Goal: Task Accomplishment & Management: Complete application form

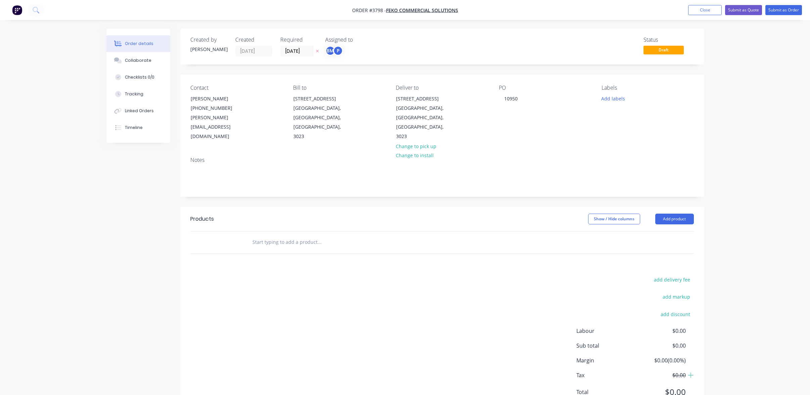
click at [42, 130] on div "Order details Collaborate Checklists 0/0 Tracking Linked Orders Timeline Order …" at bounding box center [405, 212] width 810 height 425
click at [709, 10] on button "Close" at bounding box center [705, 10] width 34 height 10
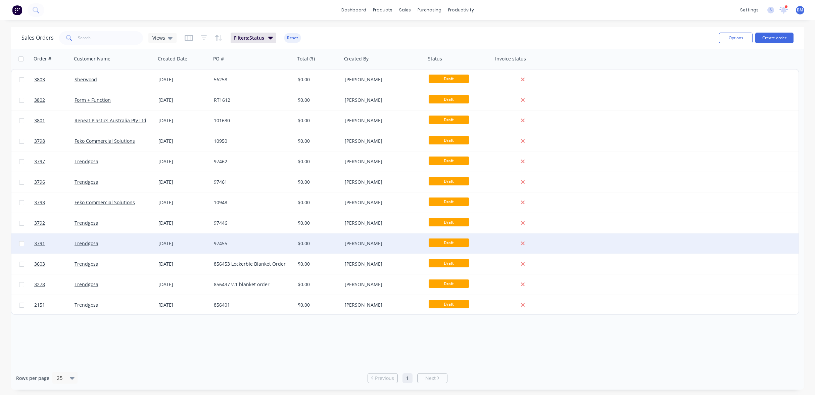
click at [117, 239] on div "Trendgosa" at bounding box center [114, 243] width 84 height 20
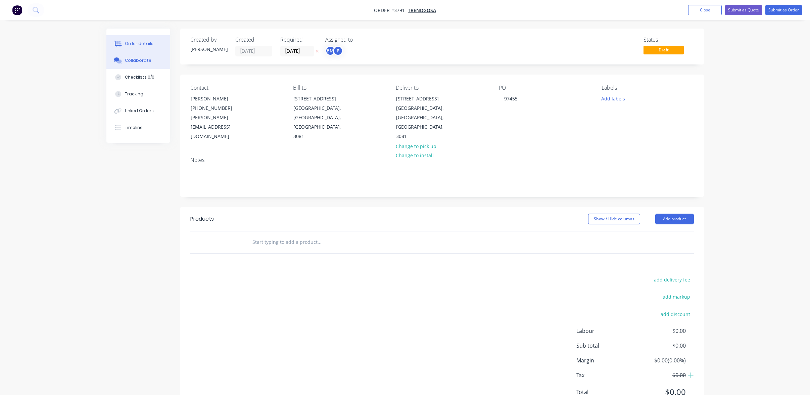
click at [143, 57] on button "Collaborate" at bounding box center [138, 60] width 64 height 17
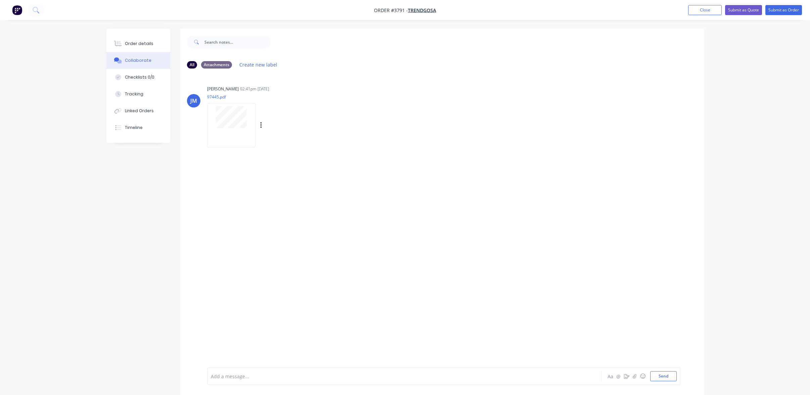
click at [247, 132] on div at bounding box center [231, 125] width 48 height 44
click at [155, 36] on button "Order details" at bounding box center [138, 43] width 64 height 17
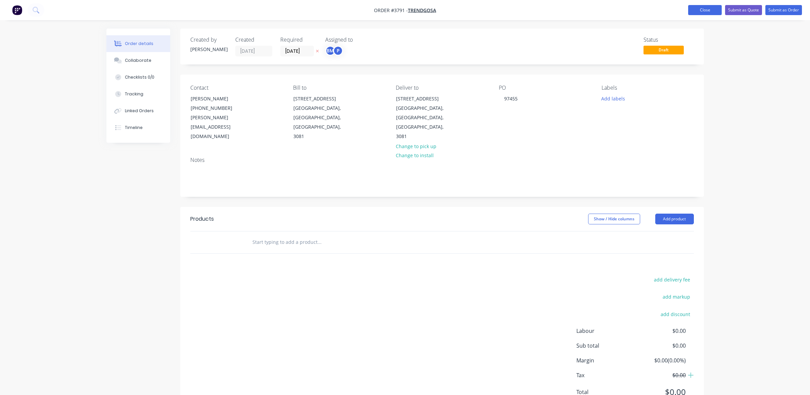
click at [702, 8] on button "Close" at bounding box center [705, 10] width 34 height 10
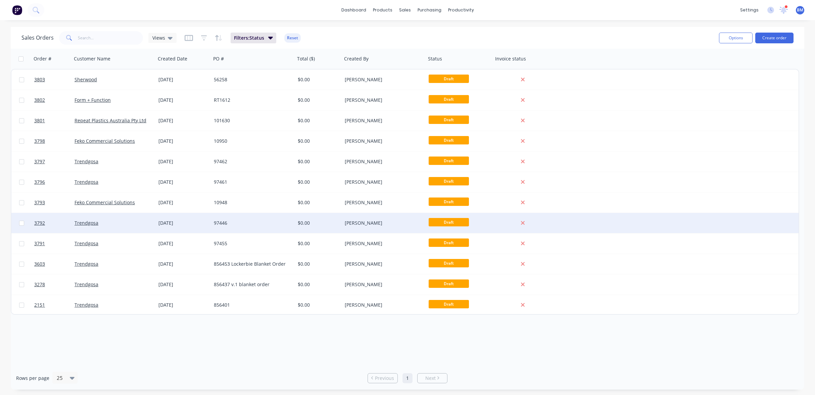
click at [111, 229] on div "Trendgosa" at bounding box center [114, 223] width 84 height 20
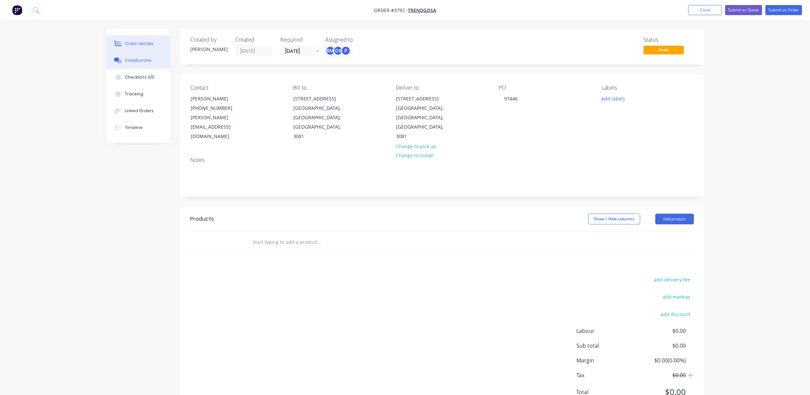
click at [148, 64] on button "Collaborate" at bounding box center [138, 60] width 64 height 17
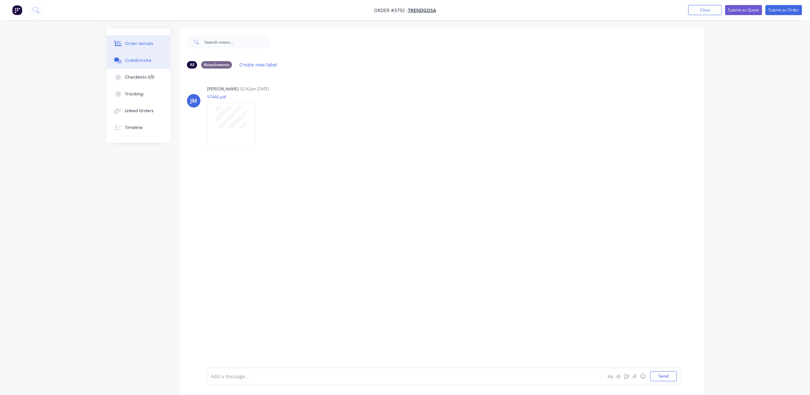
click at [120, 47] on button "Order details" at bounding box center [138, 43] width 64 height 17
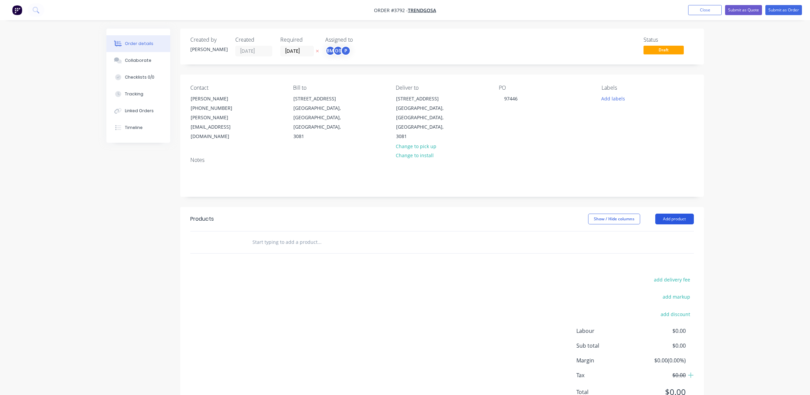
click at [667, 214] on button "Add product" at bounding box center [674, 219] width 39 height 11
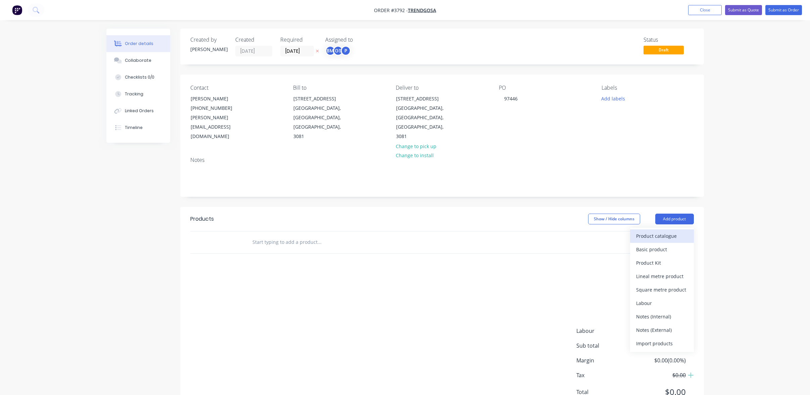
click at [667, 231] on div "Product catalogue" at bounding box center [662, 236] width 52 height 10
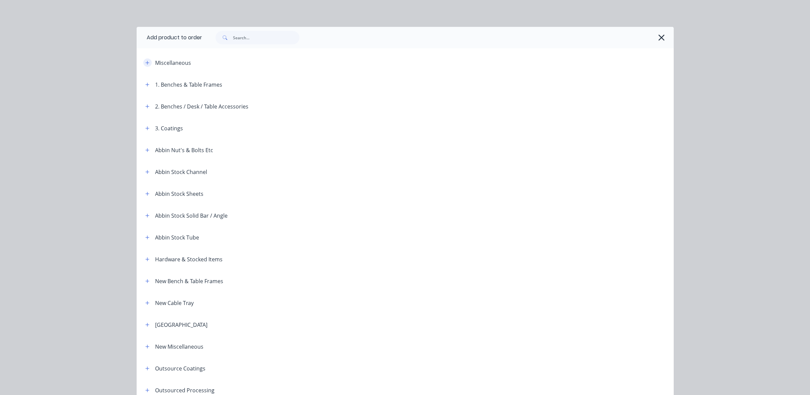
click at [143, 65] on button "button" at bounding box center [147, 62] width 8 height 8
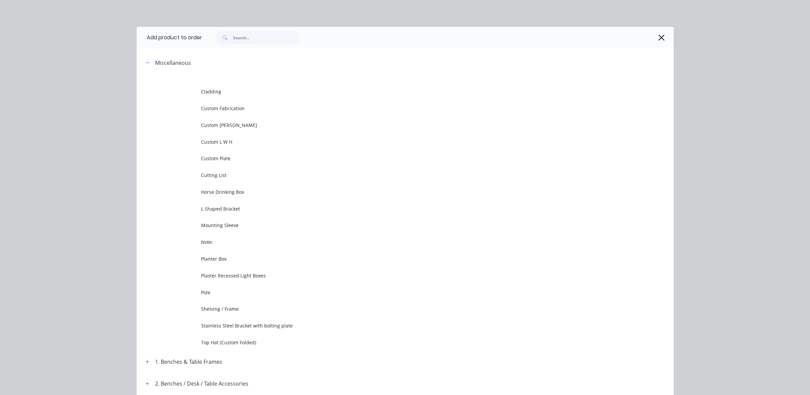
click at [230, 95] on span "Cladding" at bounding box center [390, 91] width 378 height 7
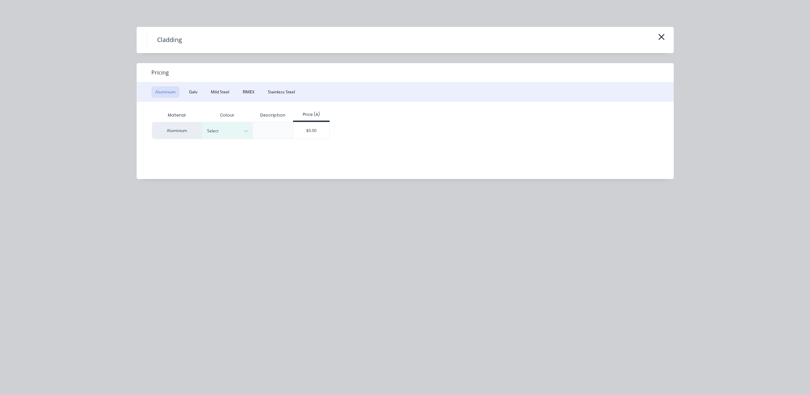
click at [668, 21] on div "Cladding Pricing Aluminium Galv Mild Steel RIMEX Stainless Steel Material Colou…" at bounding box center [405, 197] width 810 height 395
click at [661, 35] on icon "button" at bounding box center [661, 36] width 7 height 9
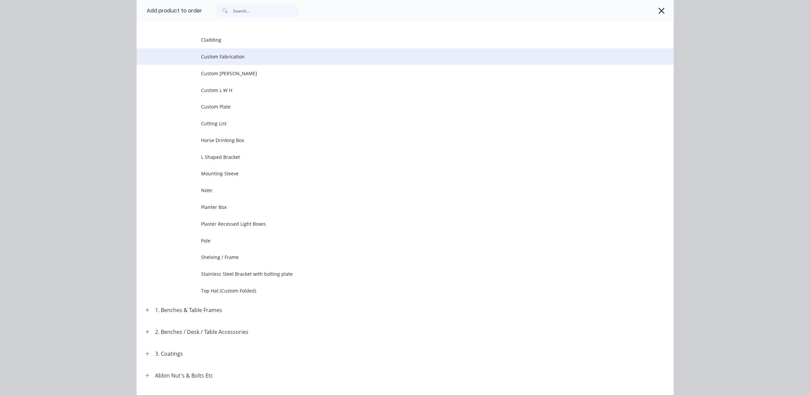
click at [210, 58] on span "Custom Fabrication" at bounding box center [390, 56] width 378 height 7
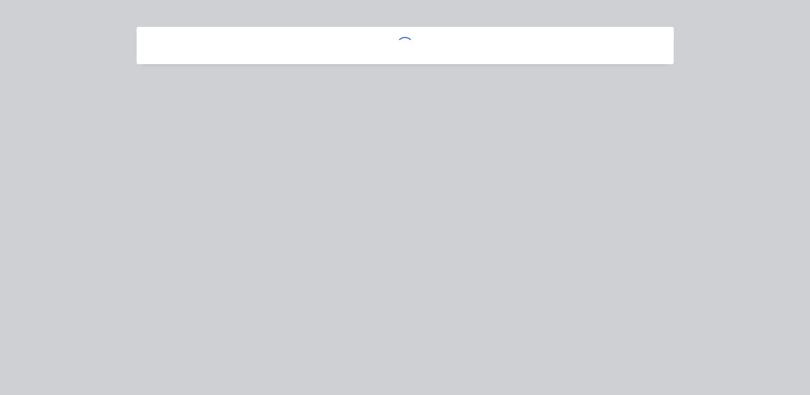
scroll to position [0, 0]
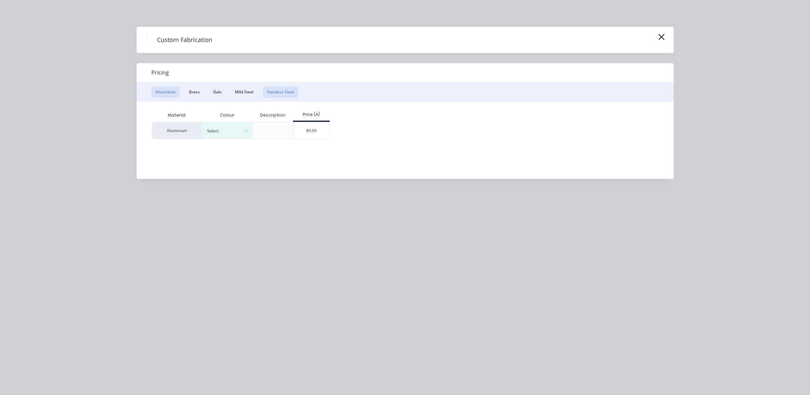
click at [271, 93] on button "Stainless Steel" at bounding box center [280, 91] width 35 height 11
click at [238, 130] on div "Select" at bounding box center [221, 131] width 38 height 9
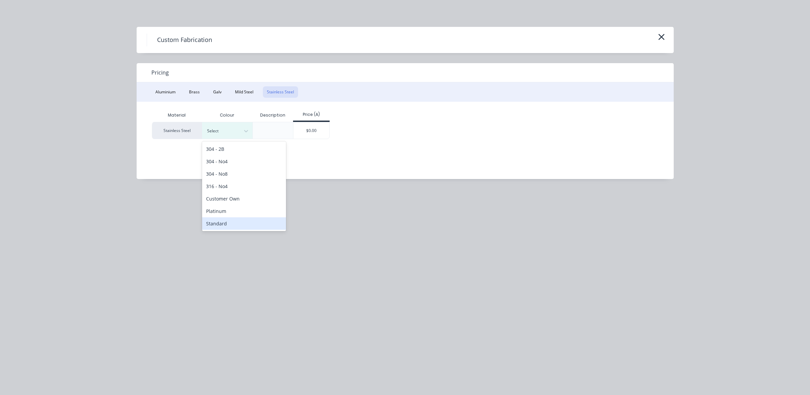
click at [232, 220] on div "Standard" at bounding box center [244, 223] width 84 height 12
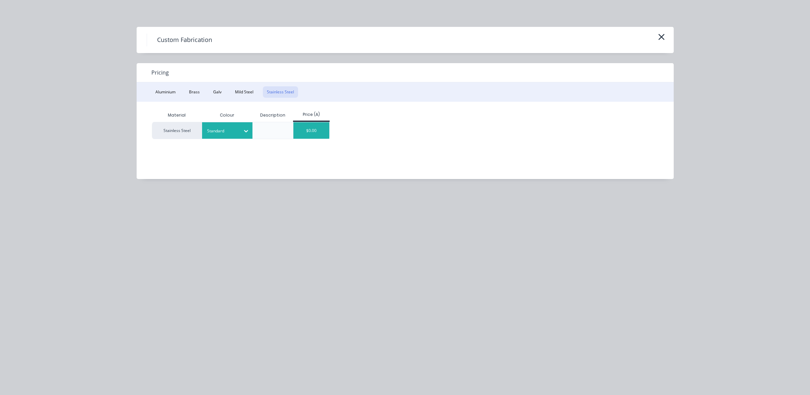
click at [310, 123] on div "$0.00" at bounding box center [311, 130] width 36 height 16
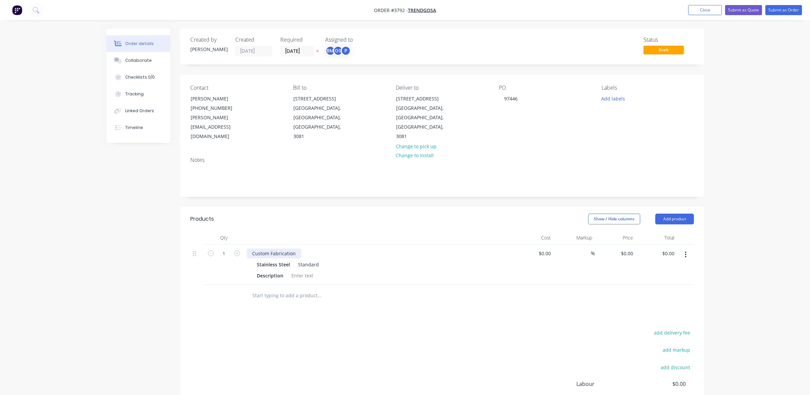
click at [248, 248] on div "Custom Fabrication" at bounding box center [274, 253] width 54 height 10
drag, startPoint x: 246, startPoint y: 236, endPoint x: 361, endPoint y: 232, distance: 114.2
click at [361, 248] on div "Custom Fabrication" at bounding box center [378, 253] width 263 height 10
paste div
click at [332, 335] on div "add delivery fee add markup add discount Labour $0.00 Sub total $0.00 Margin $0…" at bounding box center [442, 400] width 504 height 130
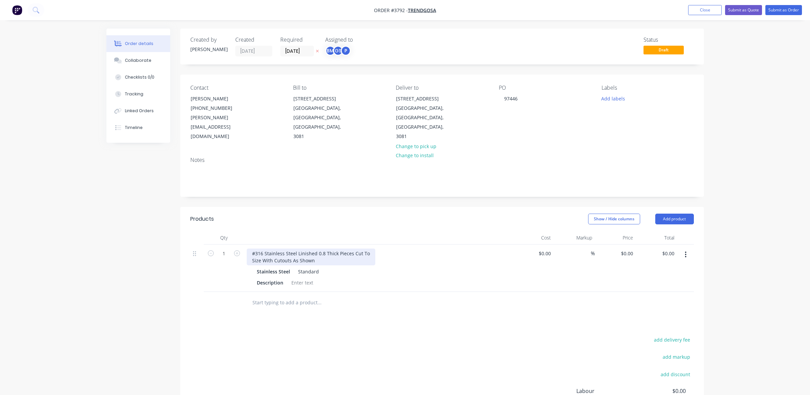
click at [264, 248] on div "#316 Stainless Steel Linished 0.8 Thick Pieces Cut To Size With Cutouts As Shown" at bounding box center [311, 256] width 129 height 17
click at [682, 248] on button "button" at bounding box center [686, 254] width 16 height 12
click at [678, 267] on div "Edit" at bounding box center [662, 272] width 52 height 10
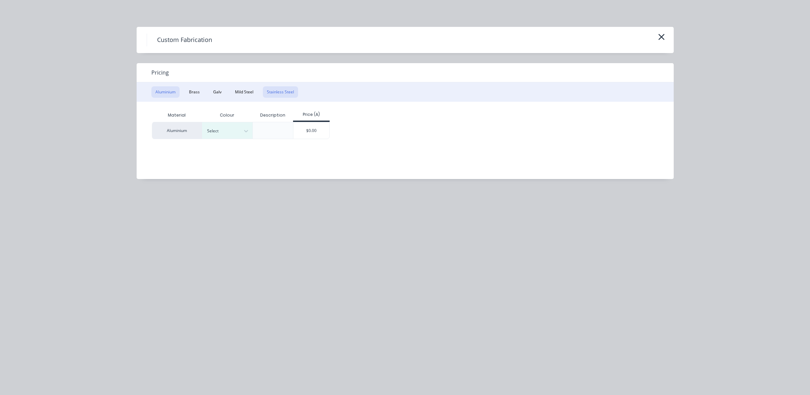
click at [277, 95] on button "Stainless Steel" at bounding box center [280, 91] width 35 height 11
click at [225, 139] on div "Material Colour Description Price (A) Stainless Steel Select $0.00" at bounding box center [400, 135] width 527 height 67
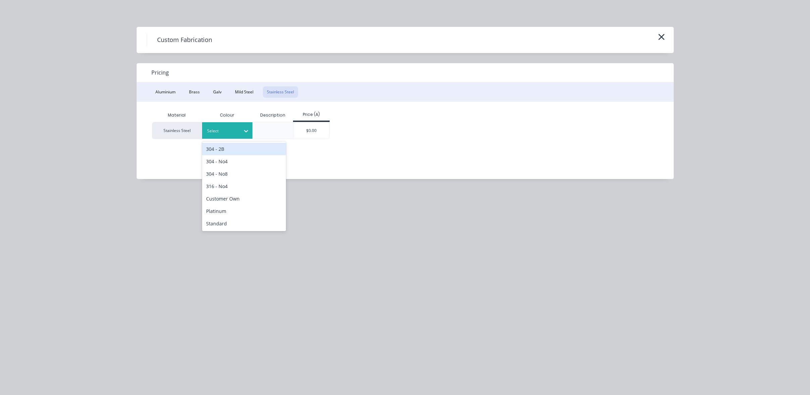
click at [231, 136] on div "Select" at bounding box center [227, 130] width 50 height 16
click at [241, 188] on div "316 - No4" at bounding box center [244, 186] width 84 height 12
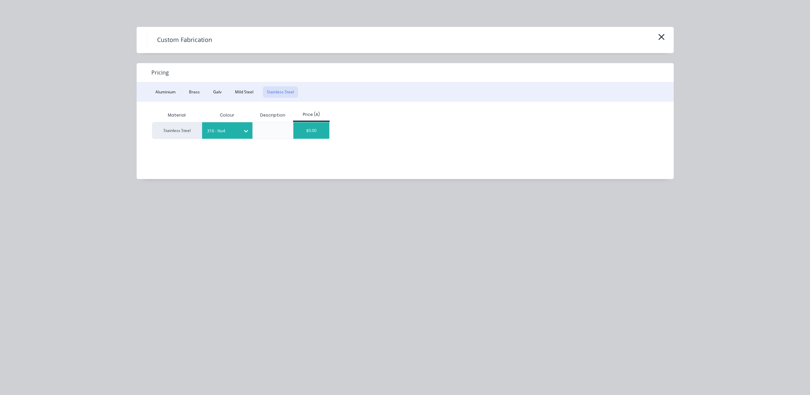
click at [312, 137] on div "$0.00" at bounding box center [311, 130] width 36 height 16
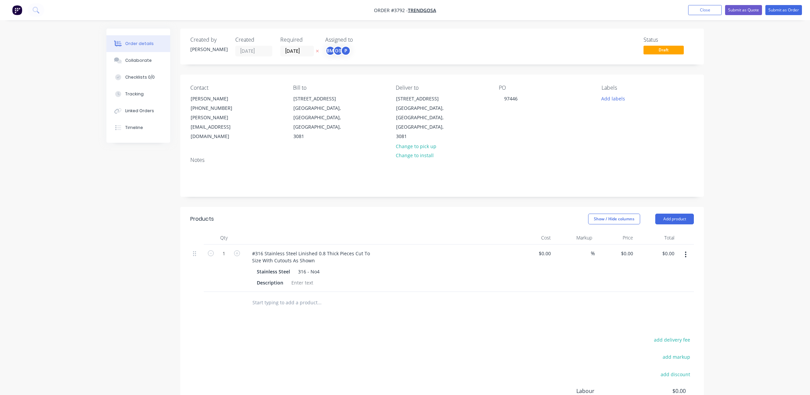
click at [341, 299] on div "Products Show / Hide columns Add product Qty Cost Markup Price Total 1 #316 Sta…" at bounding box center [442, 341] width 524 height 268
drag, startPoint x: 265, startPoint y: 234, endPoint x: 99, endPoint y: 211, distance: 167.4
click at [98, 218] on div "Order details Collaborate Checklists 0/0 Tracking Linked Orders Timeline Order …" at bounding box center [405, 242] width 810 height 485
click at [398, 335] on div "add delivery fee add markup add discount Labour $0.00 Sub total $0.00 Margin $0…" at bounding box center [442, 400] width 504 height 130
click at [249, 248] on div "Stainless Steel Linished 0.8 Thick Pieces Cut To Size With Cutouts As Shown" at bounding box center [305, 256] width 116 height 17
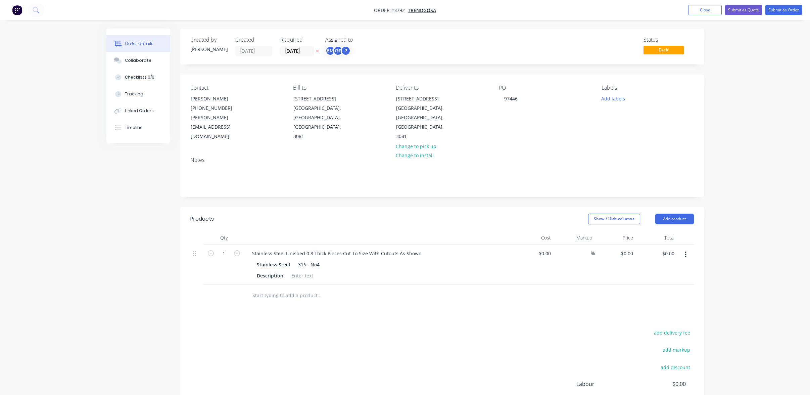
click at [440, 289] on div at bounding box center [347, 295] width 201 height 13
click at [310, 271] on div at bounding box center [302, 276] width 27 height 10
click at [340, 292] on div "Products Show / Hide columns Add product Qty Cost Markup Price Total 1 Stainles…" at bounding box center [442, 337] width 524 height 261
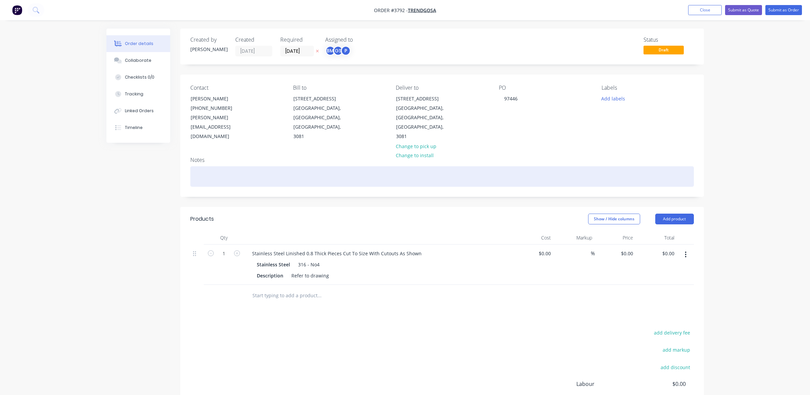
click at [288, 166] on div at bounding box center [442, 176] width 504 height 20
paste div
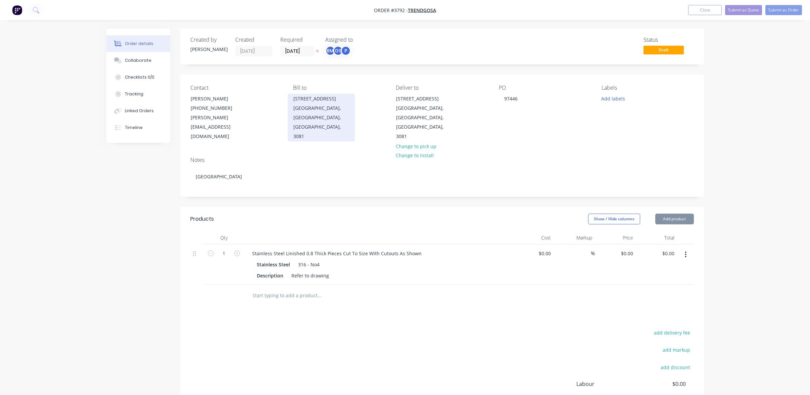
drag, startPoint x: 136, startPoint y: 186, endPoint x: 320, endPoint y: 106, distance: 200.7
click at [136, 187] on div "Created by Joe Created 12/08/25 Required 12/08/25 Assigned to BM GS P Status Dr…" at bounding box center [405, 253] width 598 height 449
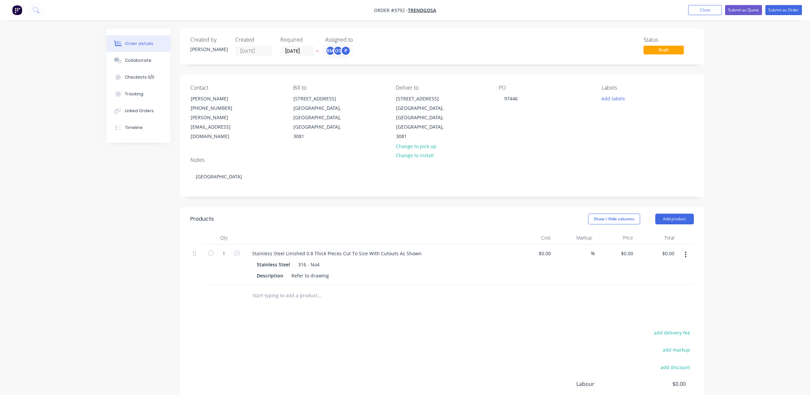
drag, startPoint x: 347, startPoint y: 59, endPoint x: 338, endPoint y: 45, distance: 17.1
click at [347, 59] on div "Created by Joe Created 12/08/25 Required 12/08/25 Assigned to BM GS P Status Dr…" at bounding box center [442, 47] width 524 height 36
click at [338, 45] on div "Assigned to BM GS P" at bounding box center [358, 47] width 67 height 20
click at [348, 73] on div "BM Ben Muscari (You)" at bounding box center [367, 68] width 73 height 10
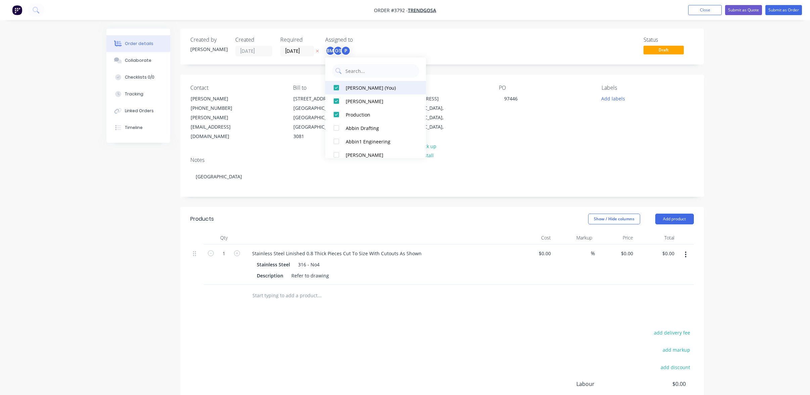
click at [352, 89] on div "Ben Muscari (You)" at bounding box center [379, 87] width 67 height 7
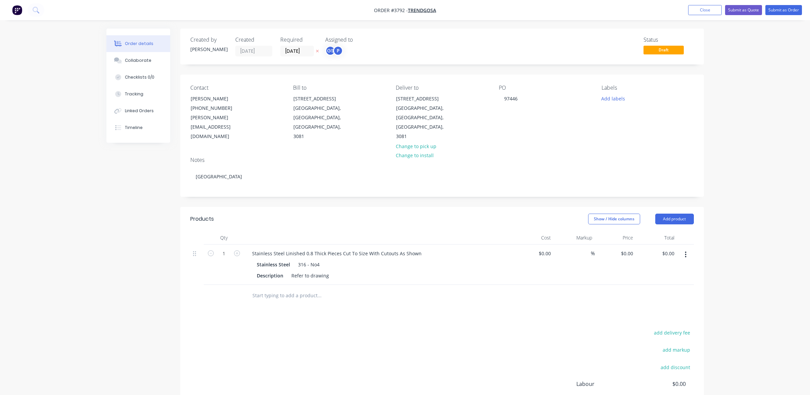
click at [482, 32] on div "Created by Joe Created 12/08/25 Required 12/08/25 Assigned to GS P Status Draft" at bounding box center [442, 47] width 524 height 36
click at [298, 45] on div "Required 12/08/25" at bounding box center [298, 47] width 37 height 20
click at [300, 48] on input "12/08/25" at bounding box center [297, 51] width 33 height 10
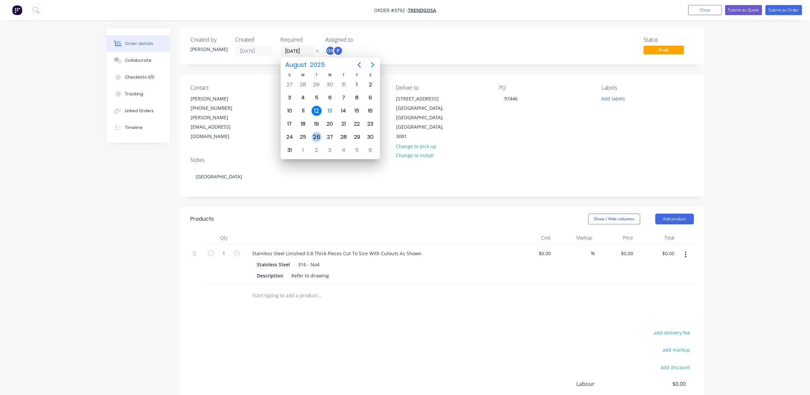
click at [322, 136] on div "26" at bounding box center [316, 137] width 13 height 13
type input "26/08/25"
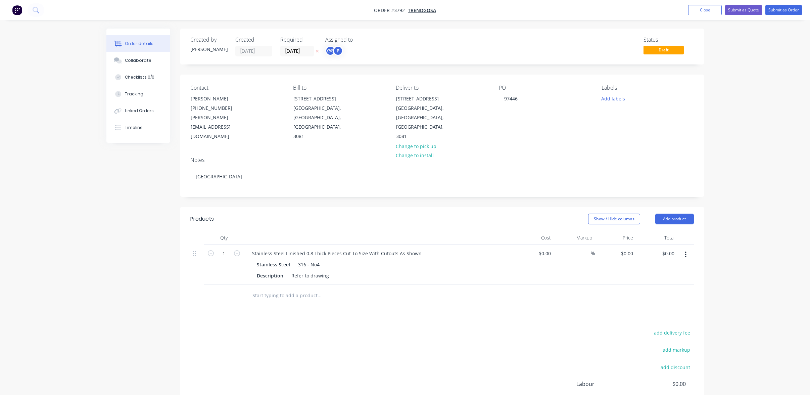
click at [453, 49] on div "Status Draft" at bounding box center [544, 47] width 302 height 20
click at [615, 98] on button "Add labels" at bounding box center [613, 98] width 31 height 9
click at [628, 196] on div "A3-Laser" at bounding box center [631, 198] width 22 height 7
click at [800, 164] on div "Order details Collaborate Checklists 0/0 Tracking Linked Orders Timeline Order …" at bounding box center [405, 239] width 810 height 478
click at [796, 4] on nav "Order #3792 - Trendgosa Add product Close Submit as Quote Submit as Order" at bounding box center [405, 10] width 810 height 20
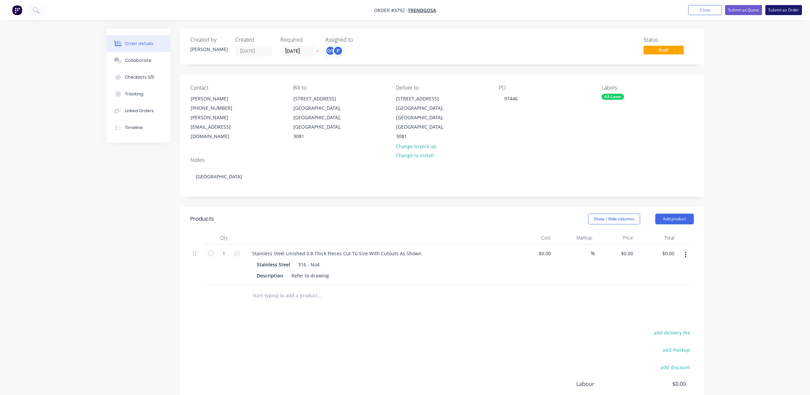
click at [794, 7] on button "Submit as Order" at bounding box center [784, 10] width 37 height 10
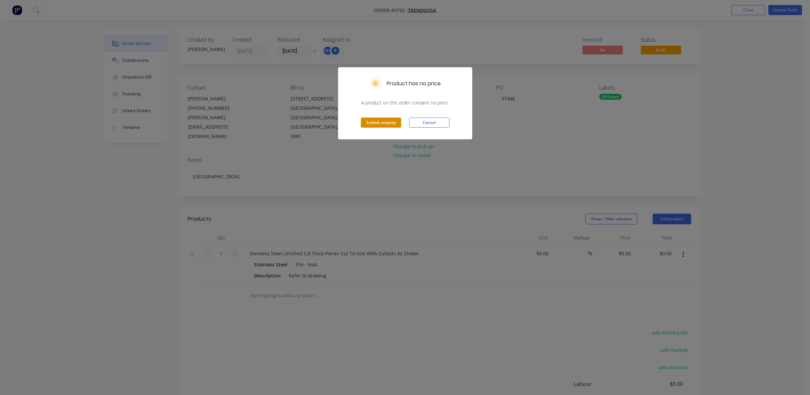
click at [376, 125] on button "Submit anyway" at bounding box center [381, 123] width 40 height 10
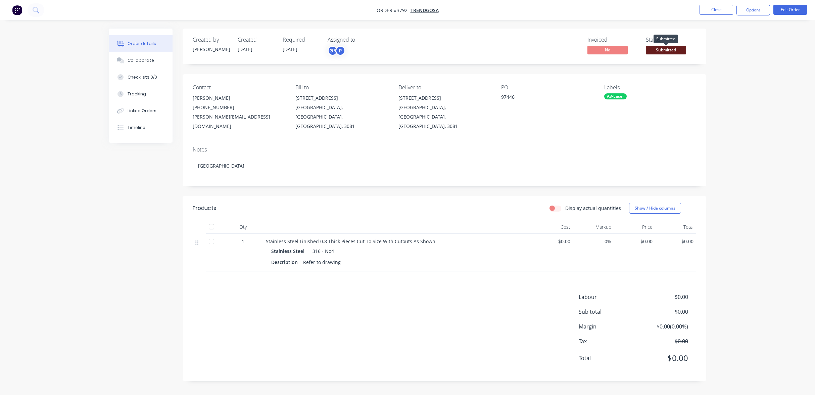
click at [663, 49] on span "Submitted" at bounding box center [666, 50] width 40 height 8
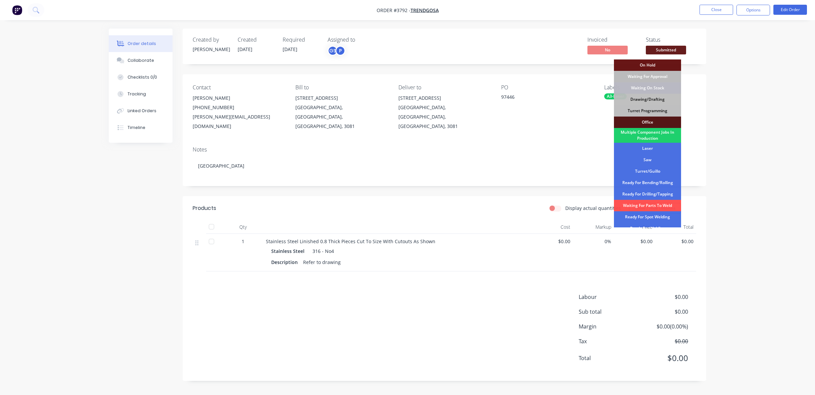
click at [664, 103] on div "Drawing/Drafting" at bounding box center [647, 99] width 67 height 11
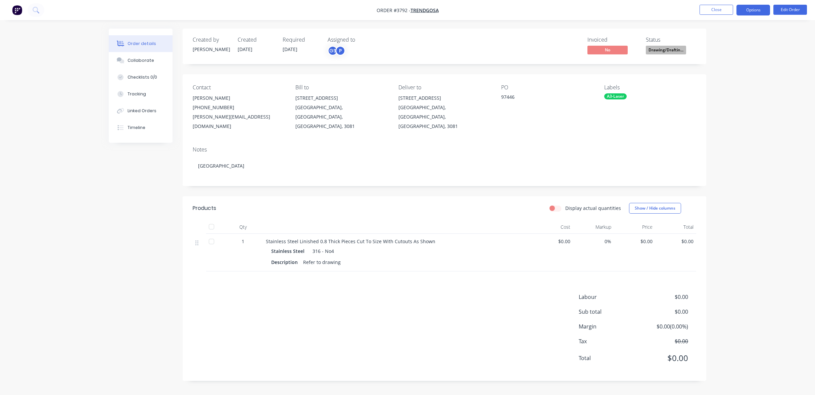
click at [754, 6] on button "Options" at bounding box center [754, 10] width 34 height 11
click at [734, 79] on div "Work Order" at bounding box center [733, 81] width 62 height 10
click at [733, 73] on button "Without pricing" at bounding box center [733, 67] width 74 height 13
click at [66, 129] on div "Order details Collaborate Checklists 0/0 Tracking Linked Orders Timeline Order …" at bounding box center [407, 197] width 815 height 395
click at [713, 14] on button "Close" at bounding box center [717, 10] width 34 height 10
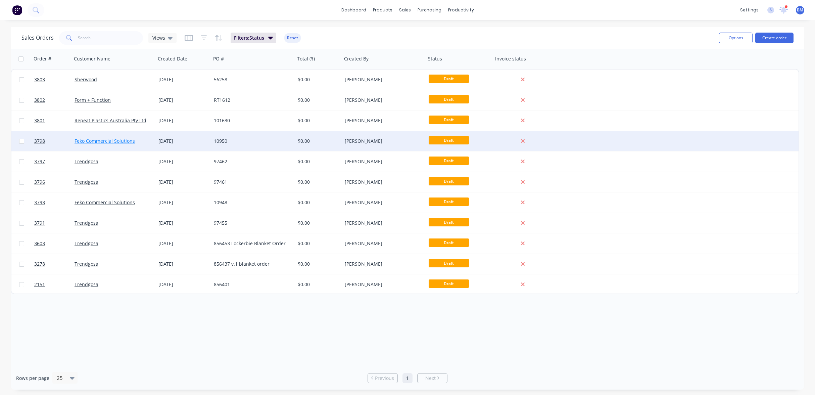
click at [91, 142] on link "Feko Commercial Solutions" at bounding box center [105, 141] width 60 height 6
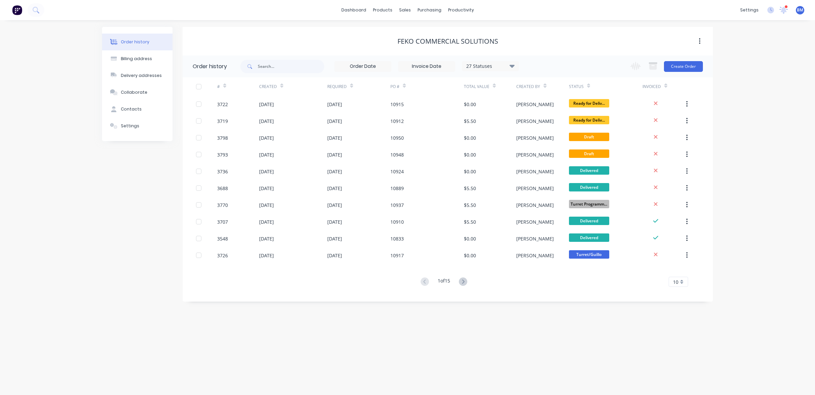
click at [14, 13] on img at bounding box center [17, 10] width 10 height 10
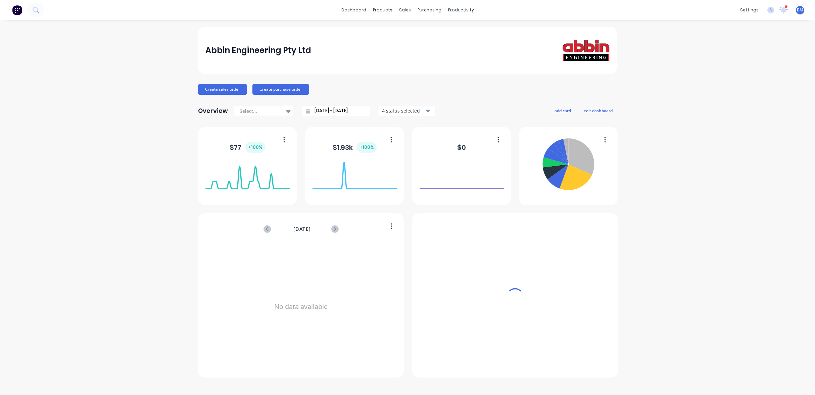
drag, startPoint x: 399, startPoint y: 13, endPoint x: 408, endPoint y: 27, distance: 17.2
click at [400, 13] on div "sales" at bounding box center [405, 10] width 18 height 10
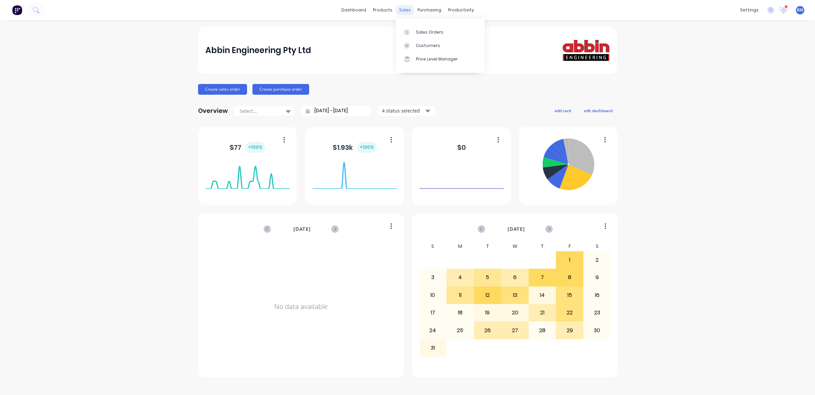
click at [405, 11] on div "sales" at bounding box center [405, 10] width 18 height 10
click at [404, 32] on icon at bounding box center [407, 32] width 6 height 6
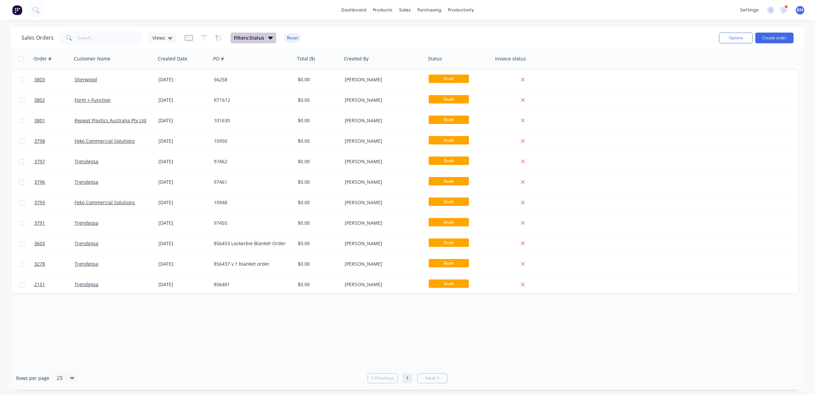
click at [256, 34] on button "Filters: Status" at bounding box center [254, 38] width 46 height 11
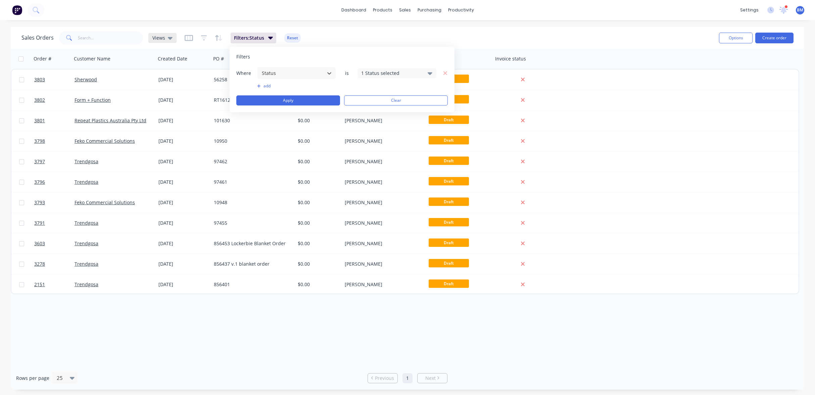
click at [172, 33] on div "Views" at bounding box center [162, 38] width 28 height 10
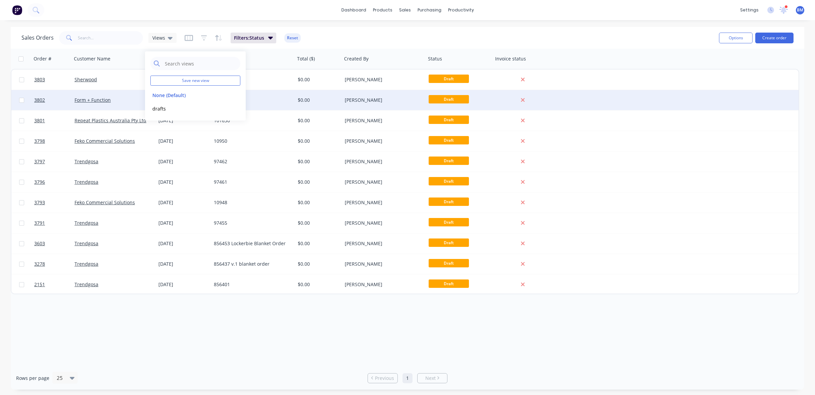
click at [172, 110] on button "drafts" at bounding box center [188, 109] width 77 height 8
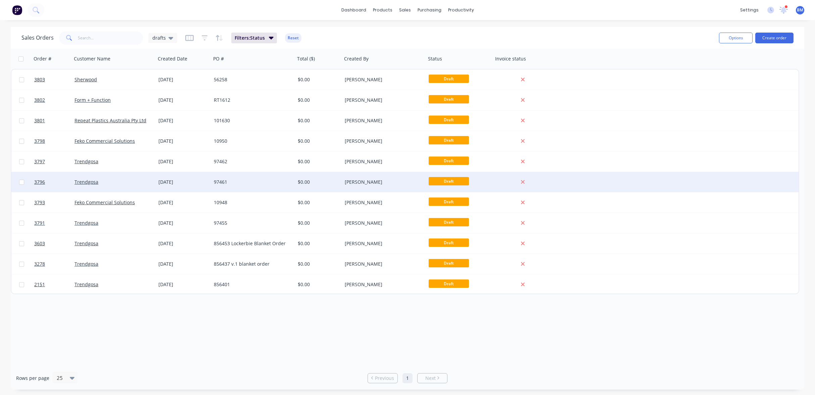
click at [117, 183] on div "Trendgosa" at bounding box center [112, 182] width 75 height 7
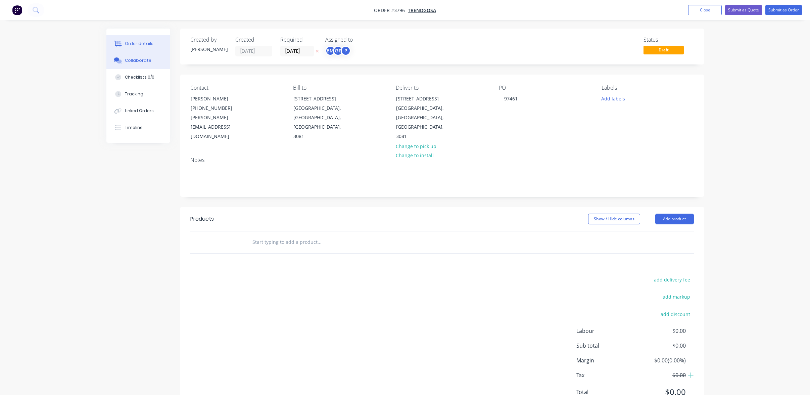
click at [160, 62] on button "Collaborate" at bounding box center [138, 60] width 64 height 17
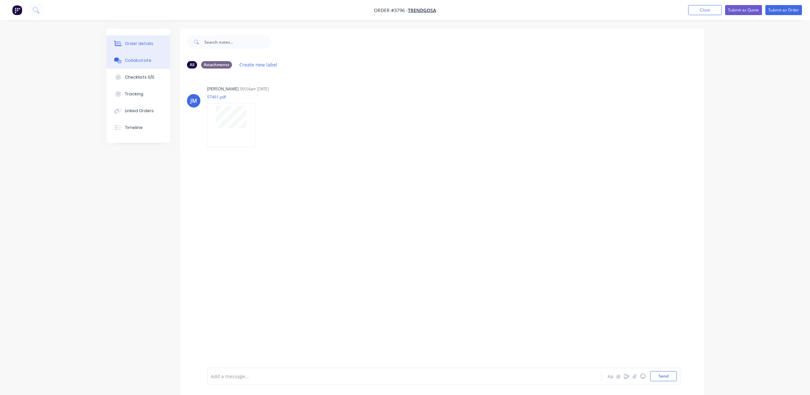
click at [140, 45] on div "Order details" at bounding box center [139, 44] width 29 height 6
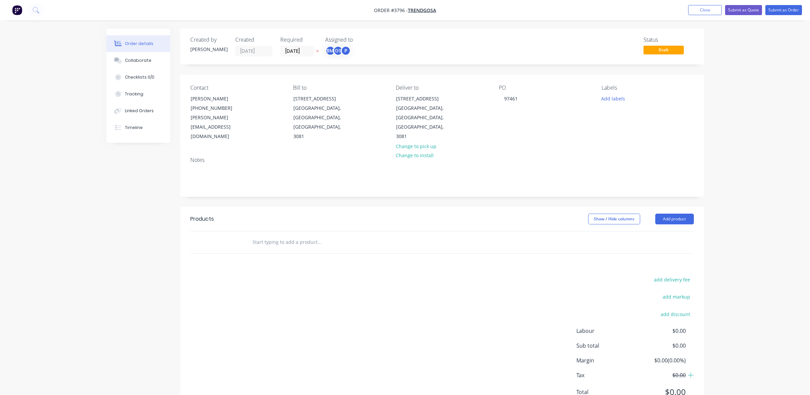
drag, startPoint x: 410, startPoint y: 272, endPoint x: 597, endPoint y: 210, distance: 197.5
click at [412, 275] on div "add delivery fee add markup add discount Labour $0.00 Sub total $0.00 Margin $0…" at bounding box center [442, 340] width 504 height 130
click at [664, 214] on button "Add product" at bounding box center [674, 219] width 39 height 11
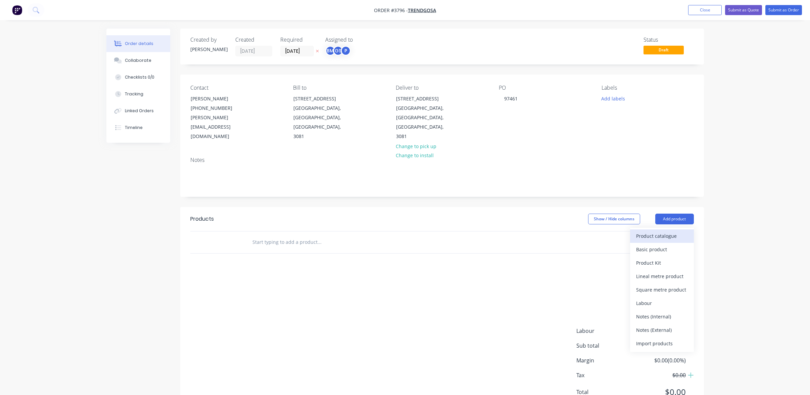
click at [660, 231] on div "Product catalogue" at bounding box center [662, 236] width 52 height 10
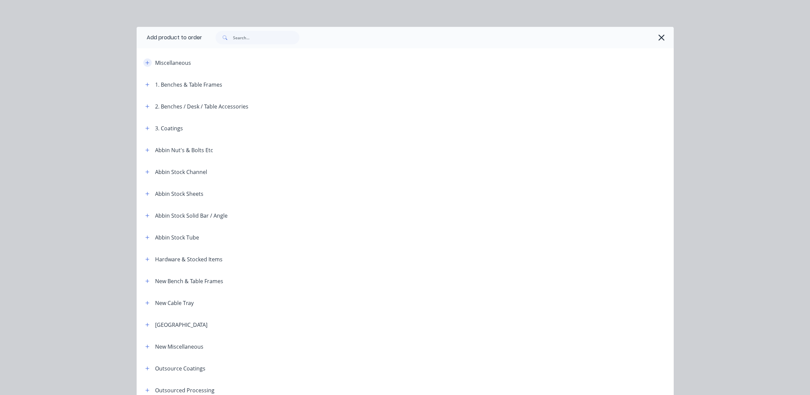
click at [145, 61] on icon "button" at bounding box center [147, 62] width 4 height 5
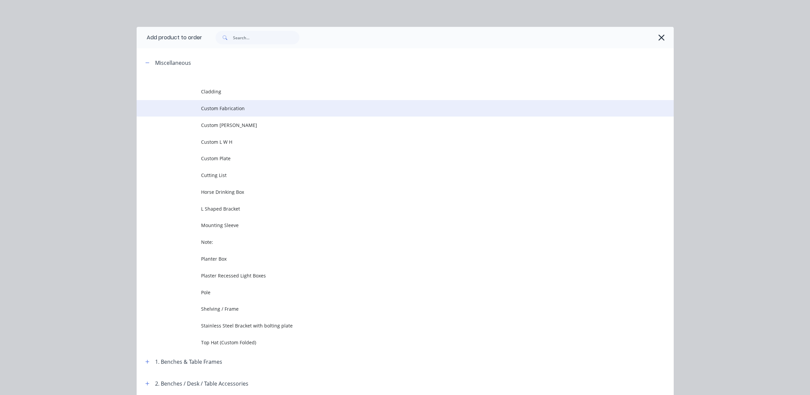
click at [187, 115] on td at bounding box center [169, 108] width 64 height 17
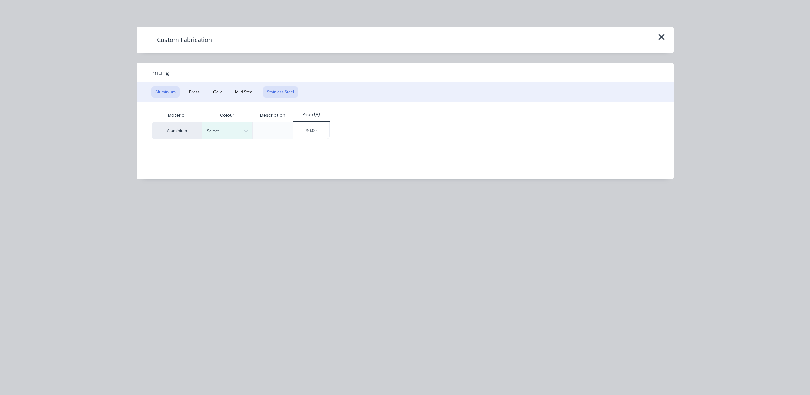
click at [290, 95] on button "Stainless Steel" at bounding box center [280, 91] width 35 height 11
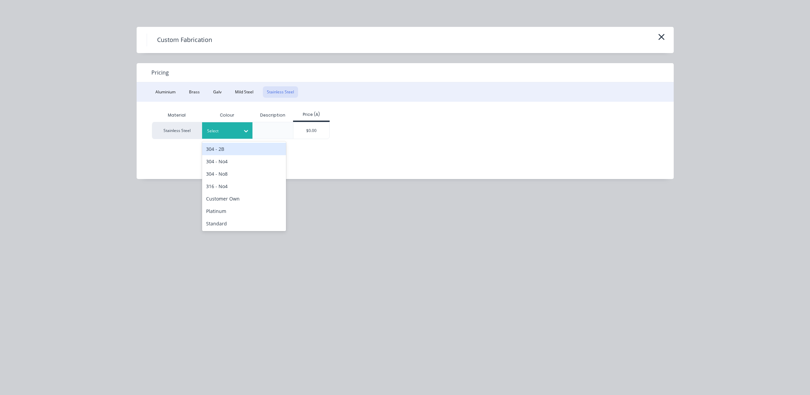
click at [240, 134] on div at bounding box center [246, 131] width 12 height 11
click at [242, 185] on div "316 - No4" at bounding box center [244, 186] width 84 height 12
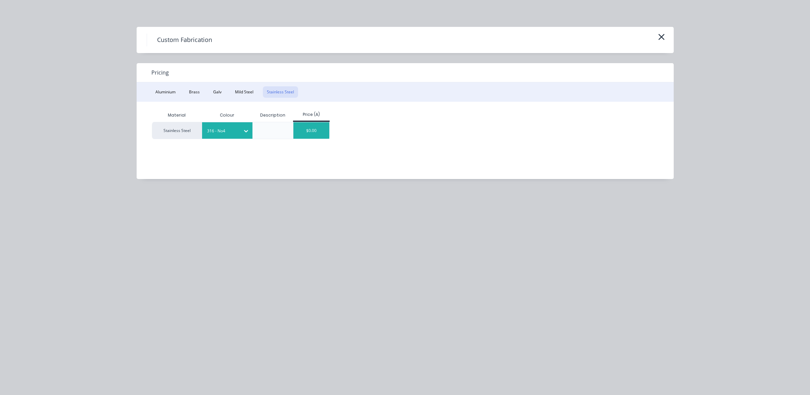
click at [296, 132] on div "$0.00" at bounding box center [311, 130] width 36 height 16
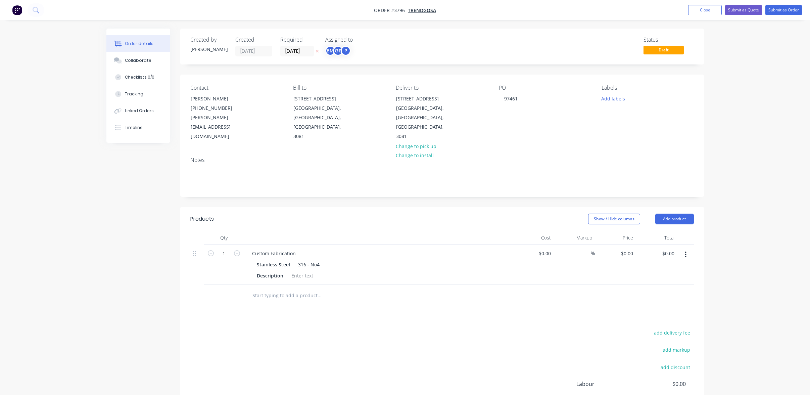
click at [274, 244] on div "Custom Fabrication Stainless Steel 316 - No4 Description" at bounding box center [378, 264] width 269 height 40
drag, startPoint x: 250, startPoint y: 232, endPoint x: 359, endPoint y: 227, distance: 109.3
click at [355, 248] on div "Custom Fabrication" at bounding box center [378, 253] width 263 height 10
paste div
click at [367, 311] on div "Products Show / Hide columns Add product Qty Cost Markup Price Total 1 Stainles…" at bounding box center [442, 341] width 524 height 268
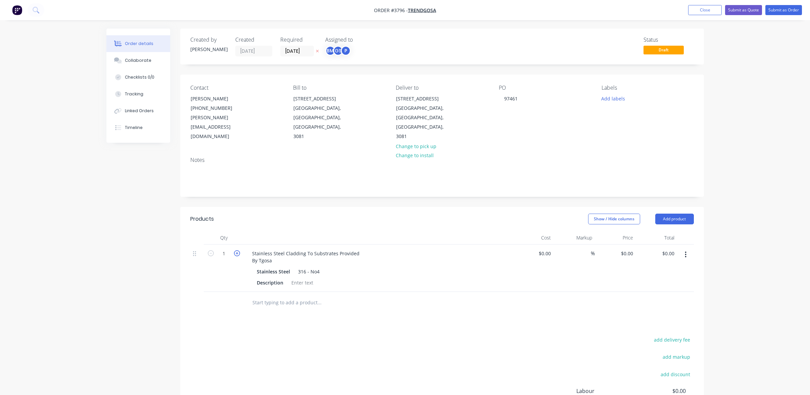
click at [236, 250] on icon "button" at bounding box center [237, 253] width 6 height 6
type input "2"
drag, startPoint x: 192, startPoint y: 332, endPoint x: 324, endPoint y: 291, distance: 138.6
click at [324, 292] on div at bounding box center [365, 303] width 242 height 22
click at [297, 278] on div at bounding box center [302, 283] width 27 height 10
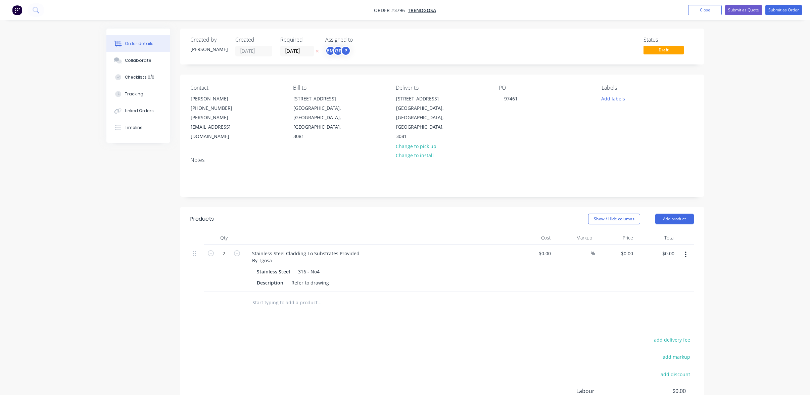
drag, startPoint x: 415, startPoint y: 290, endPoint x: 418, endPoint y: 279, distance: 11.4
click at [415, 296] on div at bounding box center [347, 302] width 201 height 13
click at [343, 57] on div "Created by Joe Created 13/08/25 Required 13/08/25 Assigned to BM GS P Status Dr…" at bounding box center [442, 47] width 524 height 36
click at [300, 46] on label "13/08/25" at bounding box center [297, 51] width 34 height 11
click at [300, 46] on input "13/08/25" at bounding box center [297, 51] width 33 height 10
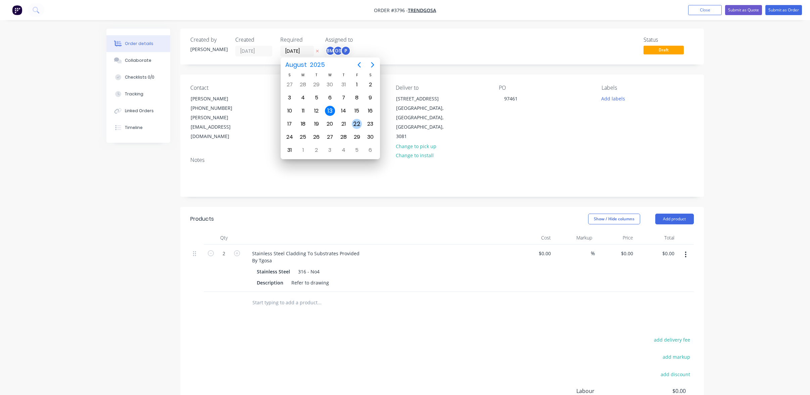
click at [355, 120] on div "22" at bounding box center [357, 124] width 10 height 10
type input "22/08/25"
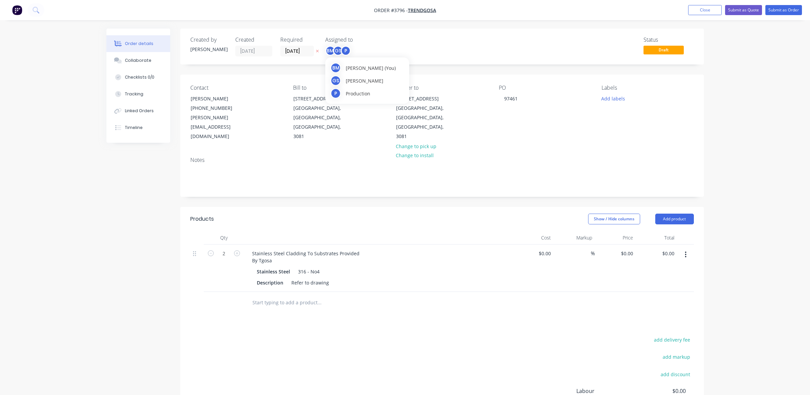
click at [335, 51] on div "GS" at bounding box center [338, 51] width 10 height 10
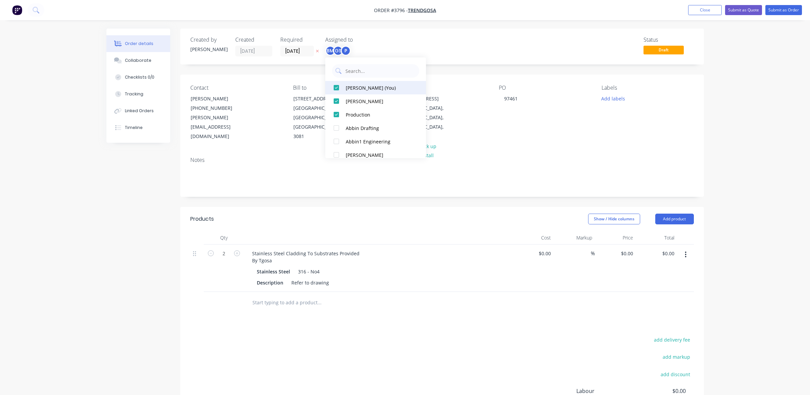
click at [356, 92] on button "Ben Muscari (You)" at bounding box center [375, 87] width 101 height 13
click at [550, 31] on div "Created by Joe Created 13/08/25 Required 22/08/25 Assigned to GS P Status Draft" at bounding box center [442, 47] width 524 height 36
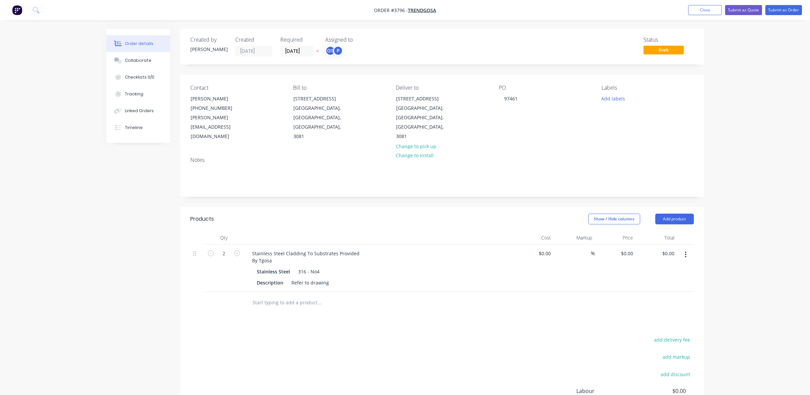
click at [628, 95] on div "Add labels" at bounding box center [648, 98] width 92 height 9
click at [635, 201] on div "A3-Laser" at bounding box center [631, 198] width 22 height 7
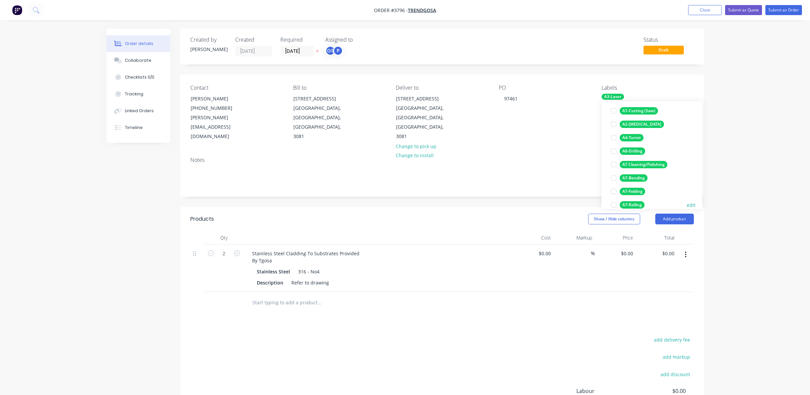
scroll to position [134, 0]
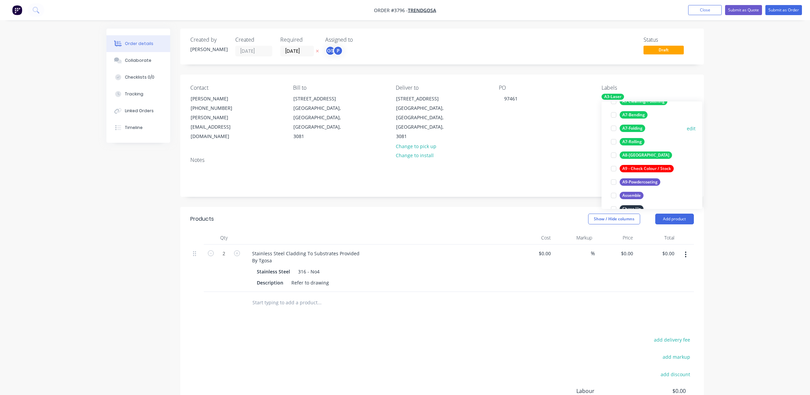
click at [633, 127] on div "A7-Folding" at bounding box center [633, 128] width 26 height 7
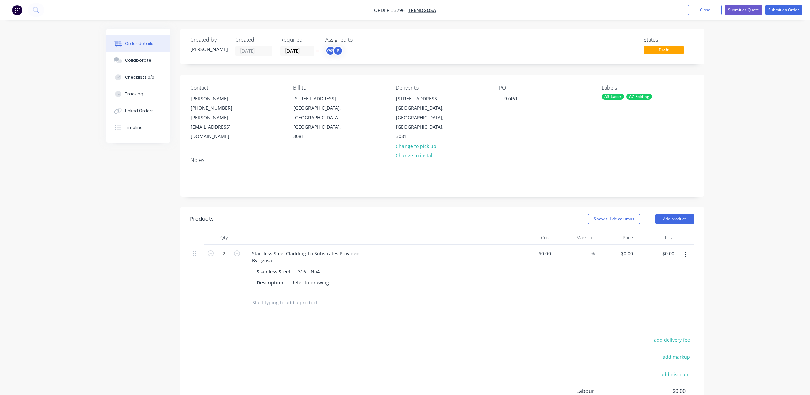
click at [749, 92] on div "Order details Collaborate Checklists 0/0 Tracking Linked Orders Timeline Order …" at bounding box center [405, 242] width 810 height 485
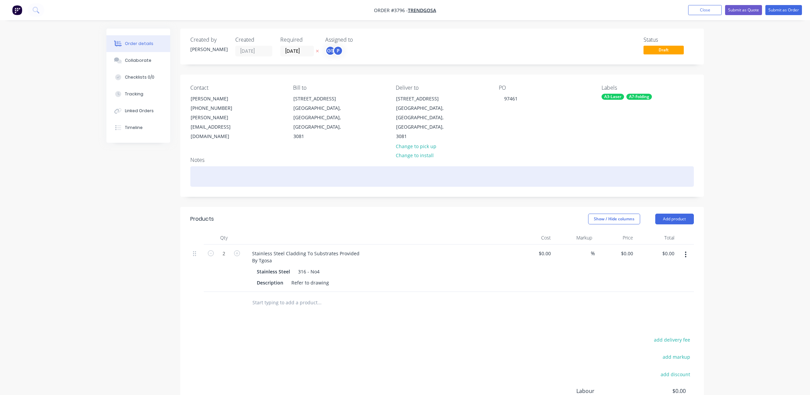
click at [257, 166] on div at bounding box center [442, 176] width 504 height 20
paste div
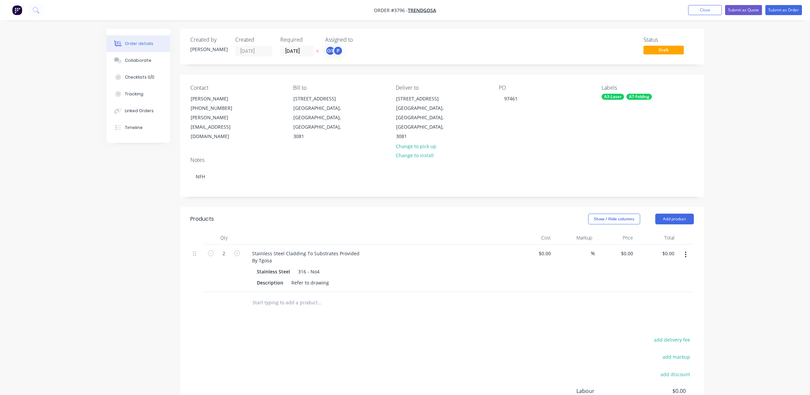
click at [474, 296] on div at bounding box center [365, 302] width 236 height 13
drag, startPoint x: 457, startPoint y: 287, endPoint x: 478, endPoint y: 269, distance: 28.1
click at [478, 269] on div "Qty Cost Markup Price Total 2 Stainless Steel Cladding To Substrates Provided B…" at bounding box center [442, 272] width 524 height 83
drag, startPoint x: 478, startPoint y: 269, endPoint x: 789, endPoint y: 12, distance: 403.4
click at [789, 12] on button "Submit as Order" at bounding box center [784, 10] width 37 height 10
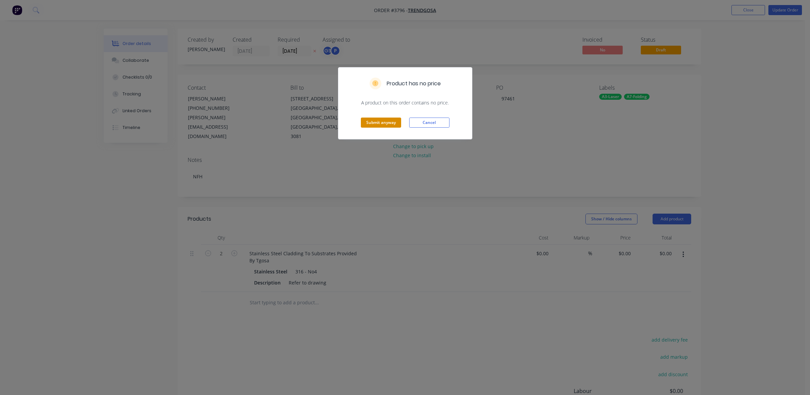
click at [387, 119] on button "Submit anyway" at bounding box center [381, 123] width 40 height 10
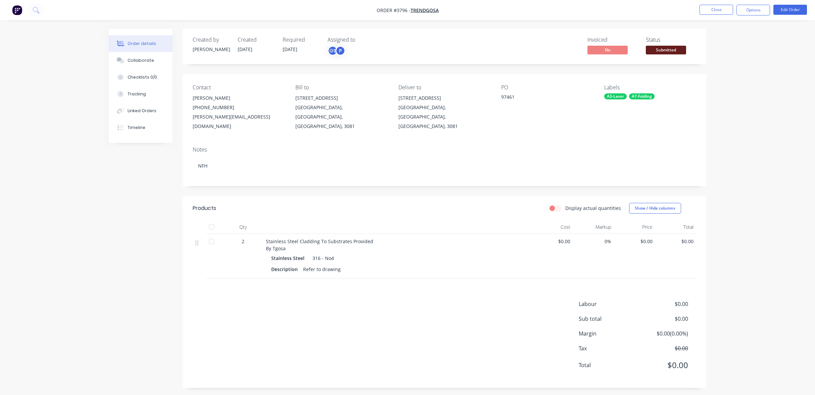
click at [665, 50] on span "Submitted" at bounding box center [666, 50] width 40 height 8
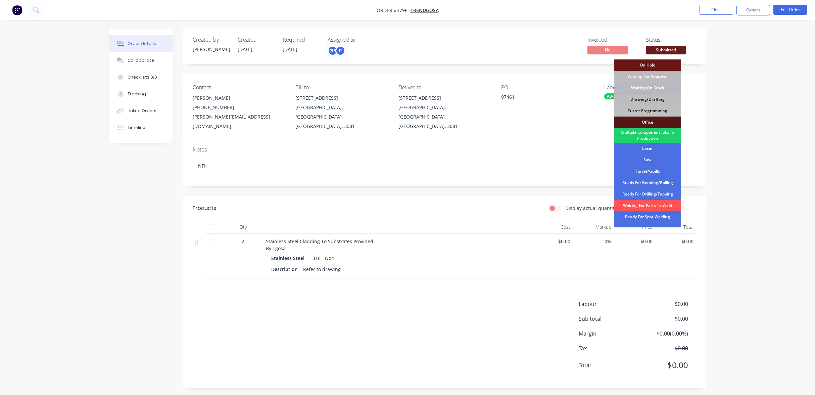
click at [654, 98] on div "Drawing/Drafting" at bounding box center [647, 99] width 67 height 11
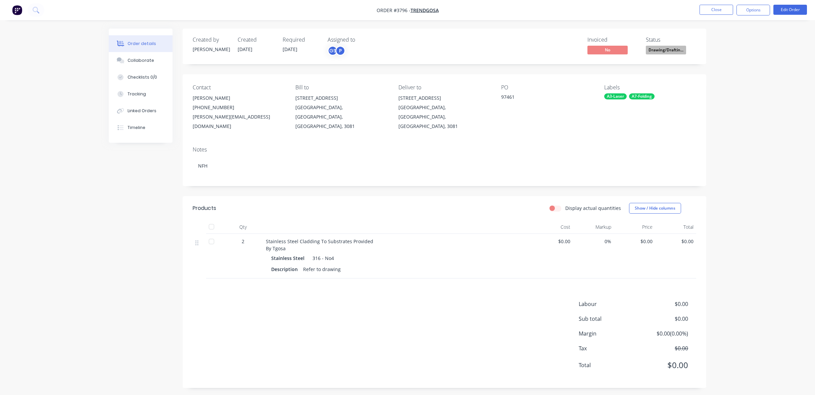
click at [754, 65] on div "Order details Collaborate Checklists 0/0 Tracking Linked Orders Timeline Order …" at bounding box center [407, 199] width 815 height 398
click at [762, 8] on button "Options" at bounding box center [754, 10] width 34 height 11
click at [738, 81] on div "Work Order" at bounding box center [733, 81] width 62 height 10
click at [738, 67] on div "Without pricing" at bounding box center [733, 68] width 62 height 10
drag, startPoint x: 57, startPoint y: 26, endPoint x: 111, endPoint y: 19, distance: 54.5
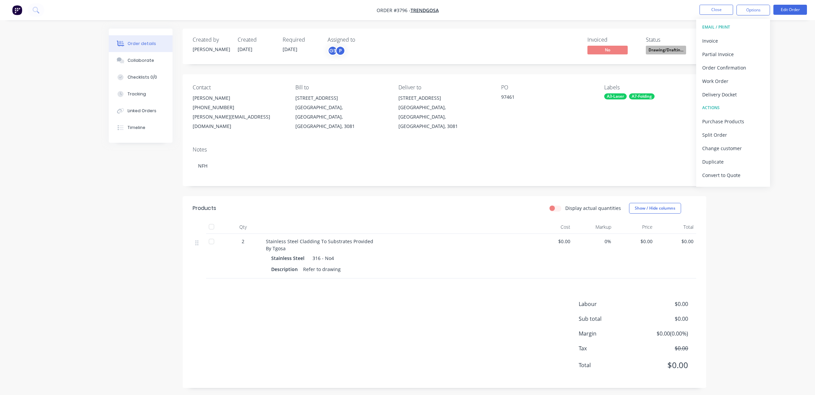
click at [57, 26] on div "Order details Collaborate Checklists 0/0 Tracking Linked Orders Timeline Order …" at bounding box center [407, 199] width 815 height 398
click at [714, 5] on button "Close" at bounding box center [717, 10] width 34 height 10
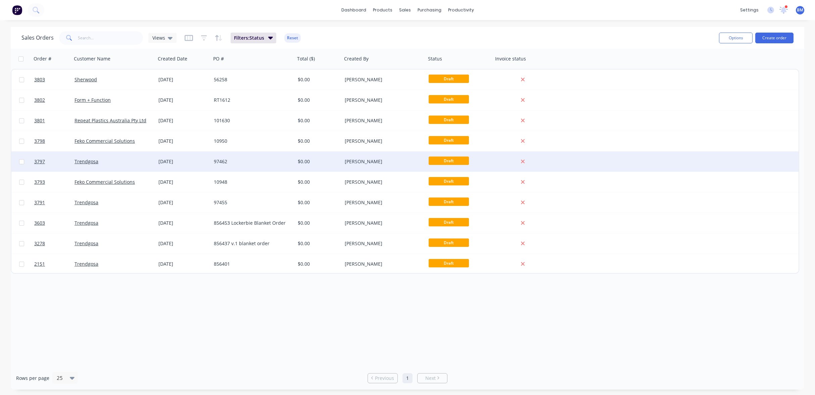
click at [124, 163] on div "Trendgosa" at bounding box center [112, 161] width 75 height 7
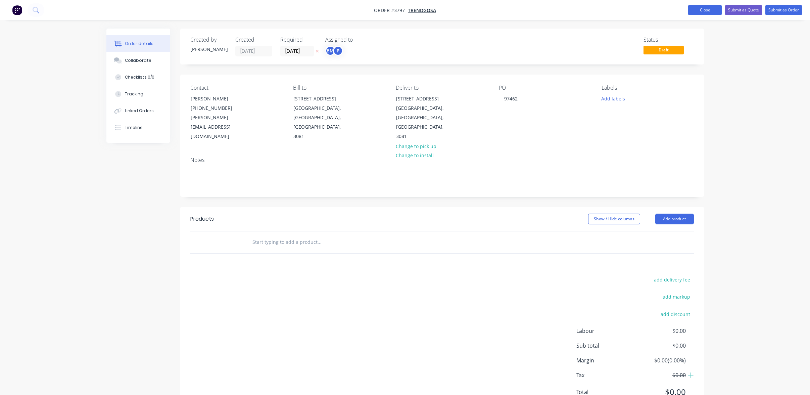
click at [716, 8] on button "Close" at bounding box center [705, 10] width 34 height 10
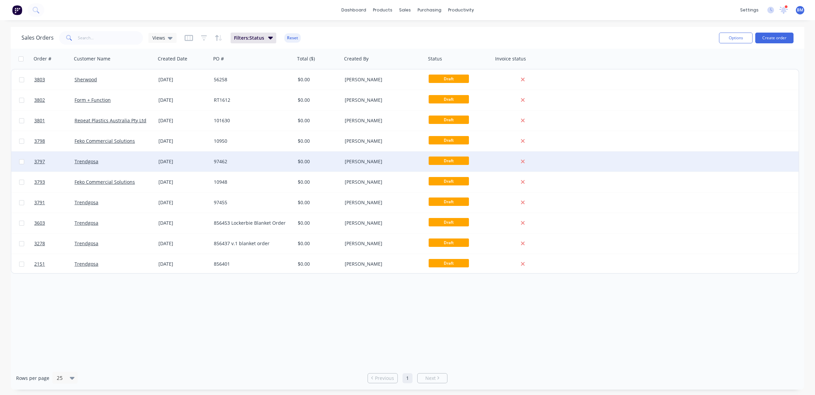
click at [114, 164] on div "Trendgosa" at bounding box center [112, 161] width 75 height 7
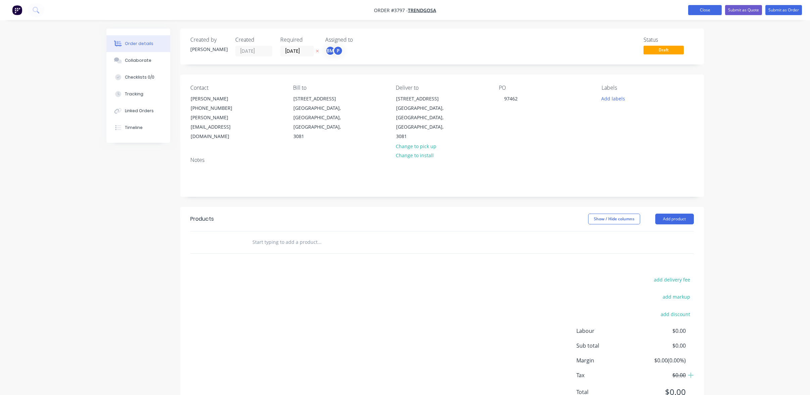
click at [714, 9] on button "Close" at bounding box center [705, 10] width 34 height 10
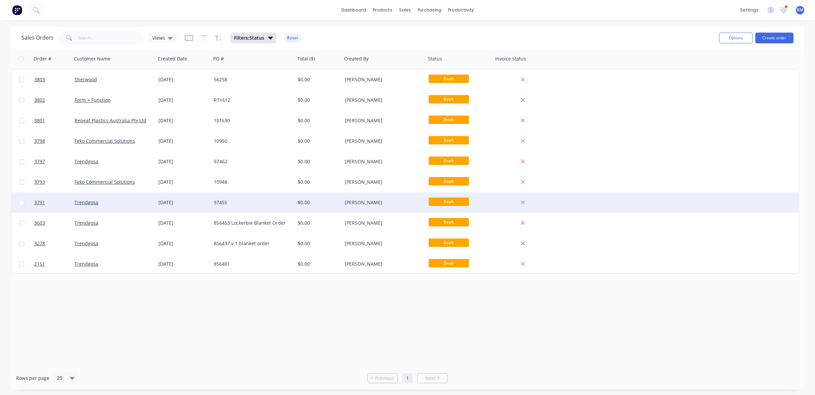
click at [110, 199] on div "Trendgosa" at bounding box center [112, 202] width 75 height 7
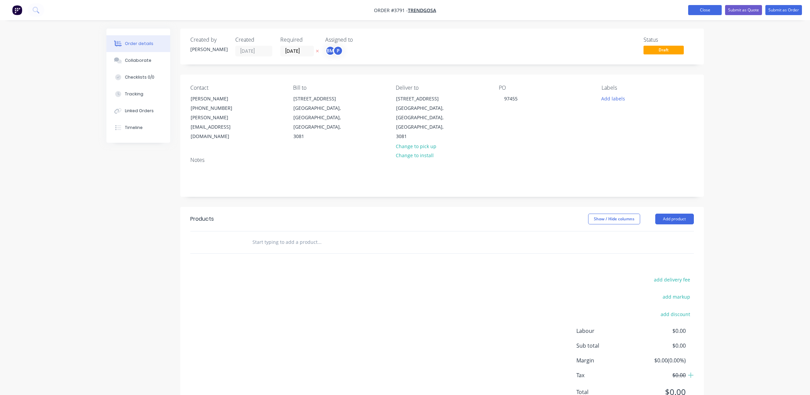
click at [699, 8] on button "Close" at bounding box center [705, 10] width 34 height 10
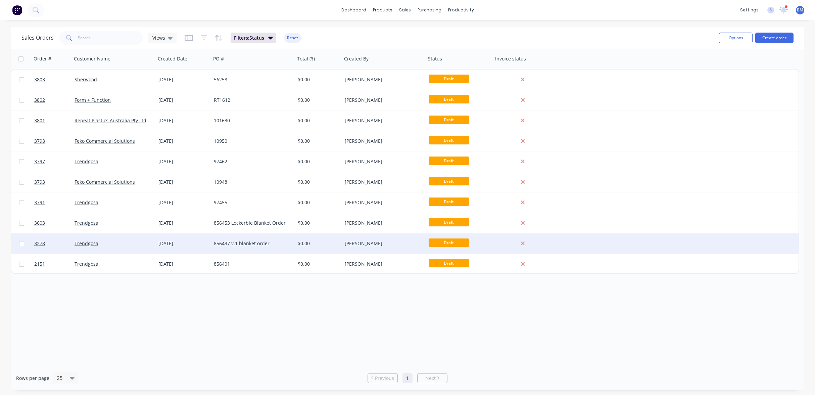
click at [110, 236] on div "Trendgosa" at bounding box center [114, 243] width 84 height 20
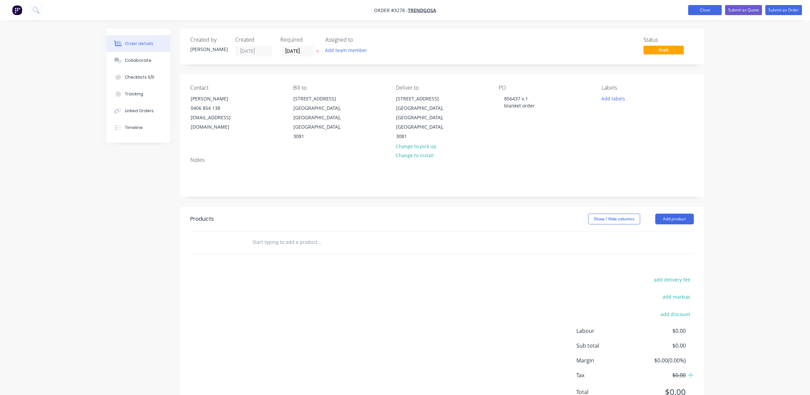
click at [701, 9] on button "Close" at bounding box center [705, 10] width 34 height 10
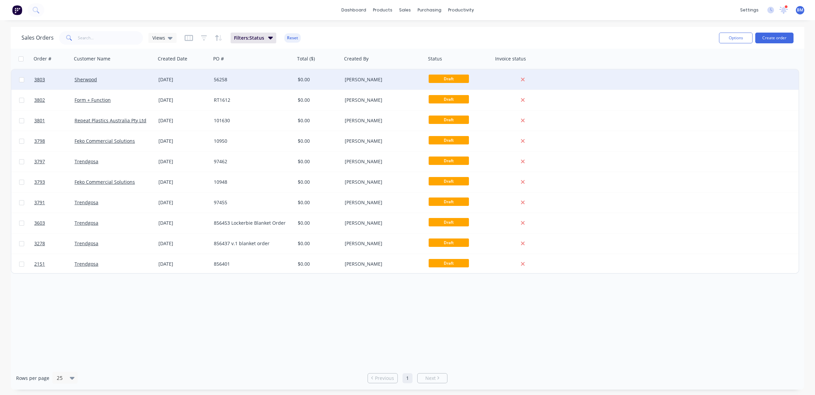
click at [122, 75] on div "Sherwood" at bounding box center [114, 80] width 84 height 20
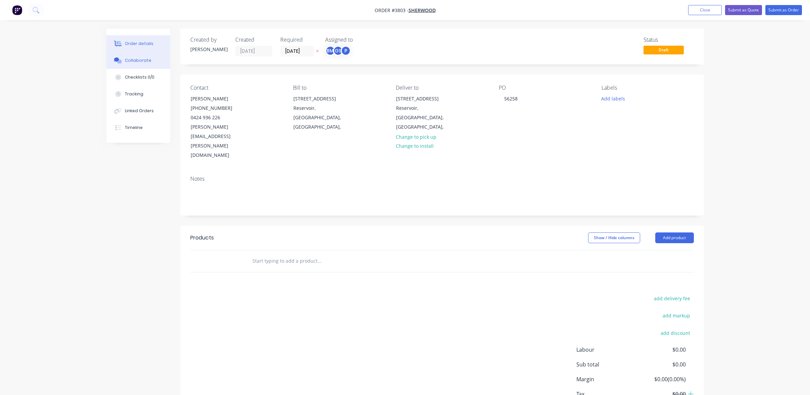
click at [135, 52] on button "Collaborate" at bounding box center [138, 60] width 64 height 17
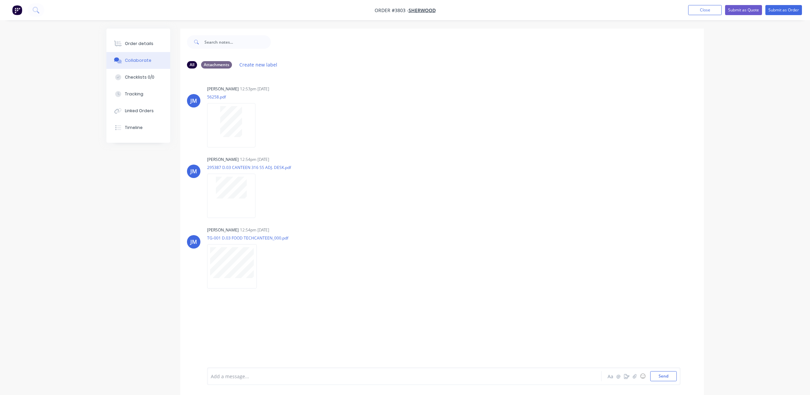
click at [121, 169] on div "All Attachments Create new label JM Joe Muscari 12:53pm 13/08/25 56258.pdf Labe…" at bounding box center [405, 217] width 598 height 376
click at [136, 39] on button "Order details" at bounding box center [138, 43] width 64 height 17
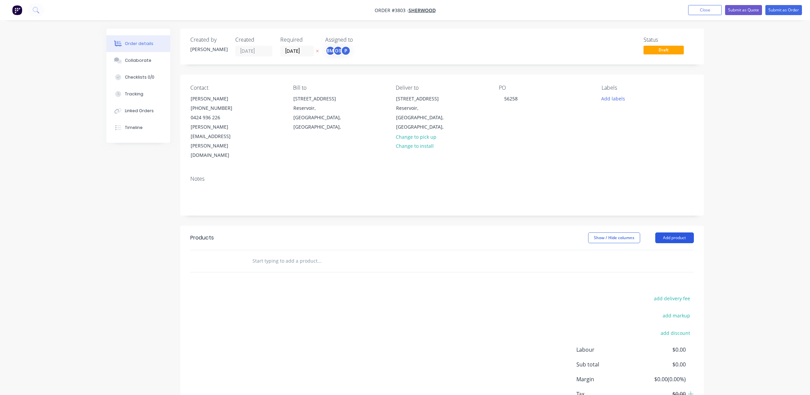
click at [663, 232] on button "Add product" at bounding box center [674, 237] width 39 height 11
click at [663, 250] on div "Product catalogue" at bounding box center [662, 255] width 52 height 10
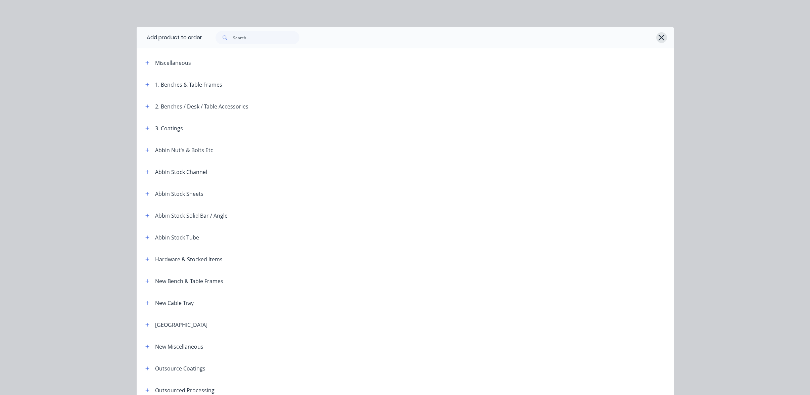
click at [659, 35] on icon "button" at bounding box center [661, 37] width 7 height 9
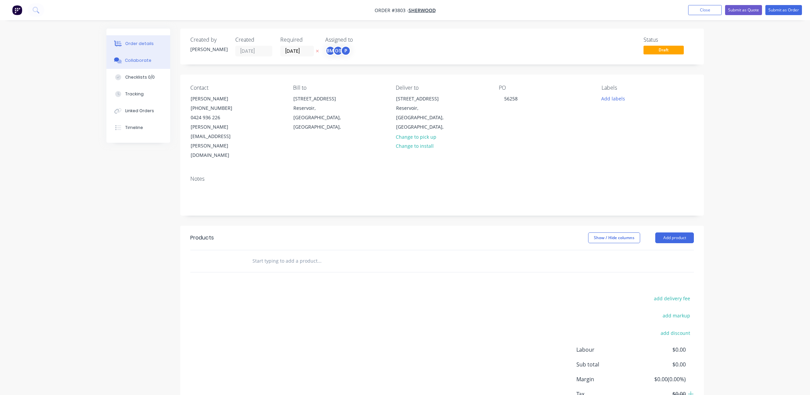
click at [141, 58] on div "Collaborate" at bounding box center [138, 60] width 27 height 6
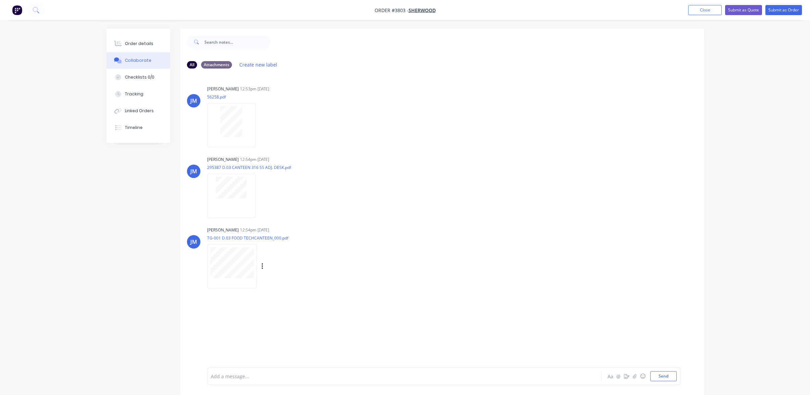
click at [237, 279] on div at bounding box center [232, 266] width 50 height 44
click at [152, 39] on button "Order details" at bounding box center [138, 43] width 64 height 17
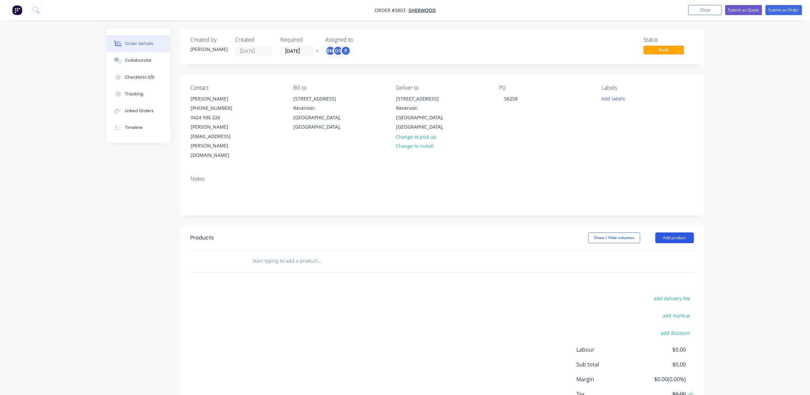
click at [665, 232] on button "Add product" at bounding box center [674, 237] width 39 height 11
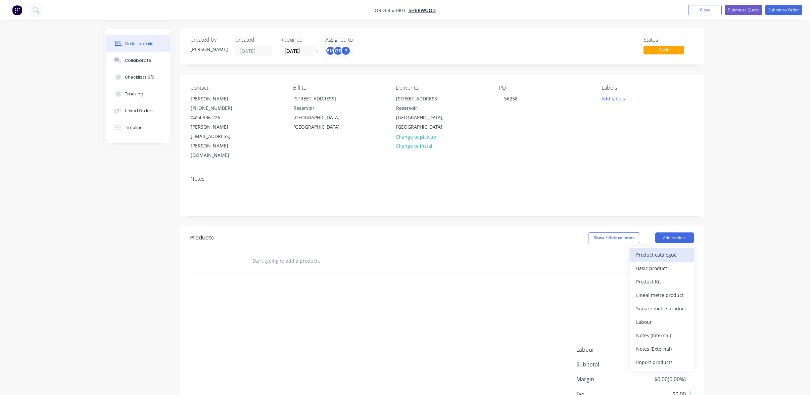
drag, startPoint x: 665, startPoint y: 210, endPoint x: 656, endPoint y: 222, distance: 14.4
click at [656, 250] on div "Product catalogue" at bounding box center [662, 255] width 52 height 10
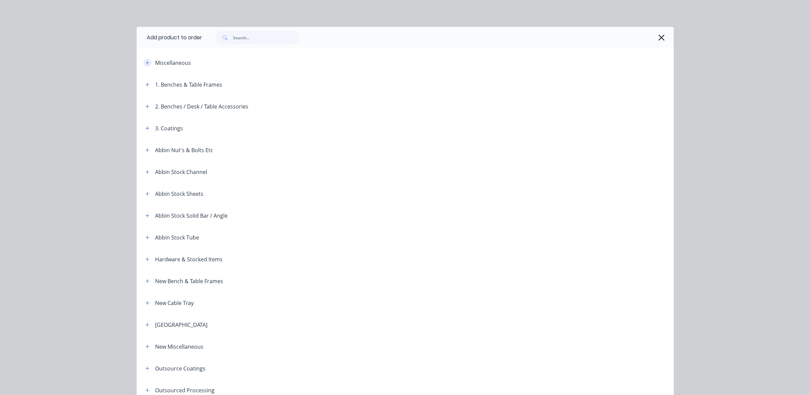
click at [143, 60] on button "button" at bounding box center [147, 62] width 8 height 8
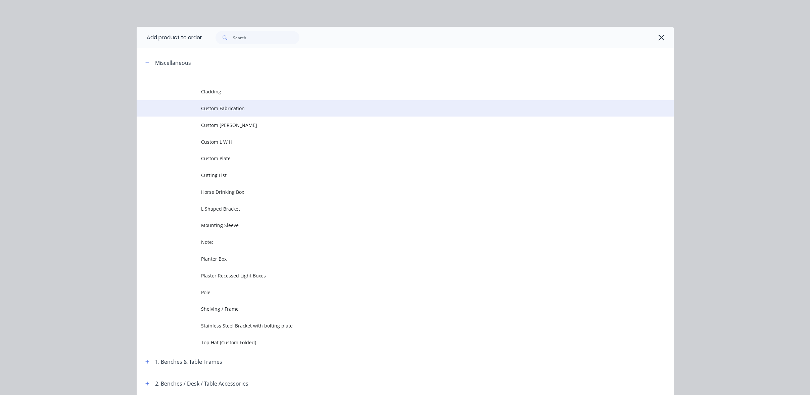
click at [194, 110] on td at bounding box center [169, 108] width 64 height 17
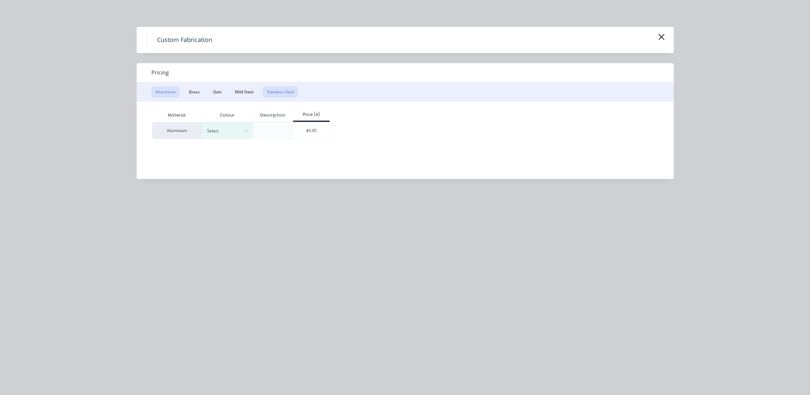
click at [287, 89] on button "Stainless Steel" at bounding box center [280, 91] width 35 height 11
drag, startPoint x: 272, startPoint y: 99, endPoint x: 233, endPoint y: 141, distance: 56.3
click at [233, 131] on div at bounding box center [222, 130] width 30 height 7
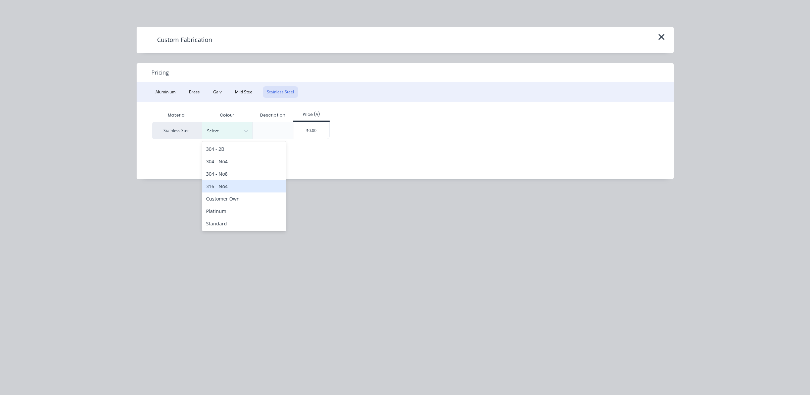
click at [231, 185] on div "316 - No4" at bounding box center [244, 186] width 84 height 12
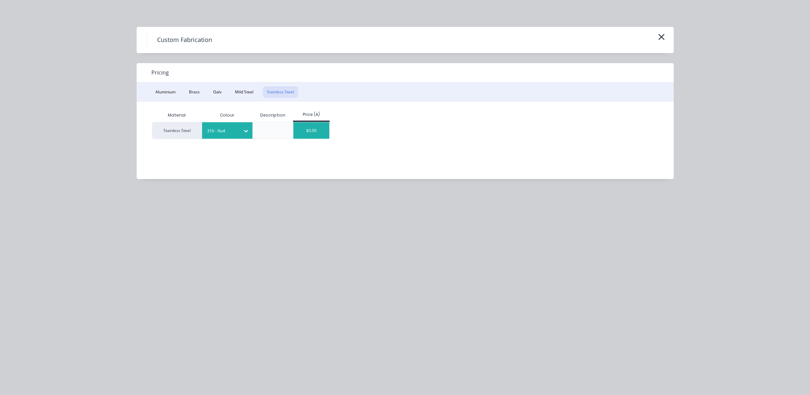
click at [296, 131] on div "$0.00" at bounding box center [311, 130] width 36 height 16
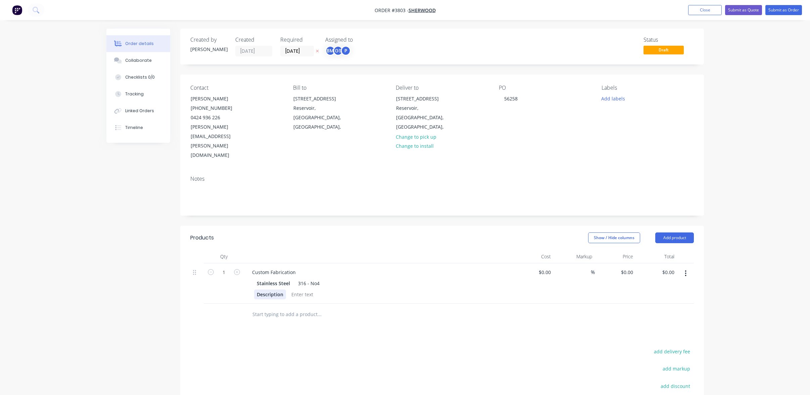
click at [273, 289] on div "Description" at bounding box center [270, 294] width 32 height 10
drag, startPoint x: 251, startPoint y: 242, endPoint x: 451, endPoint y: 231, distance: 200.4
click at [451, 250] on div "Qty Cost Markup Price Total 1 Custom Fabrication Stainless Steel 316 - No4 Desc…" at bounding box center [442, 277] width 504 height 54
copy div "Custom Fabrication"
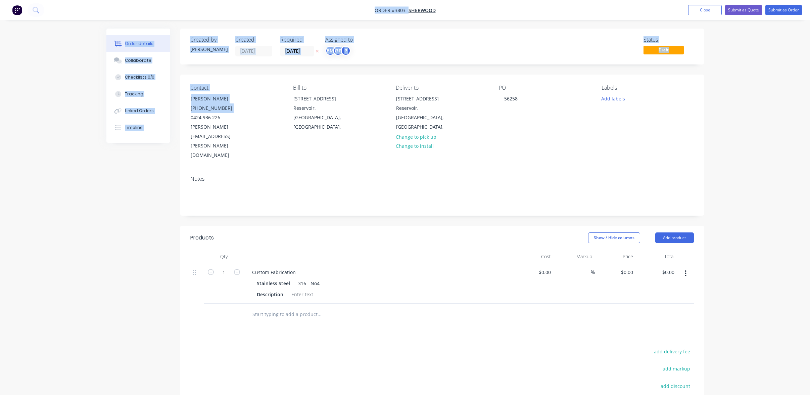
click at [107, 141] on div "Order #3803 - Sherwood Add product Close Submit as Quote Submit as Order Order …" at bounding box center [405, 248] width 810 height 497
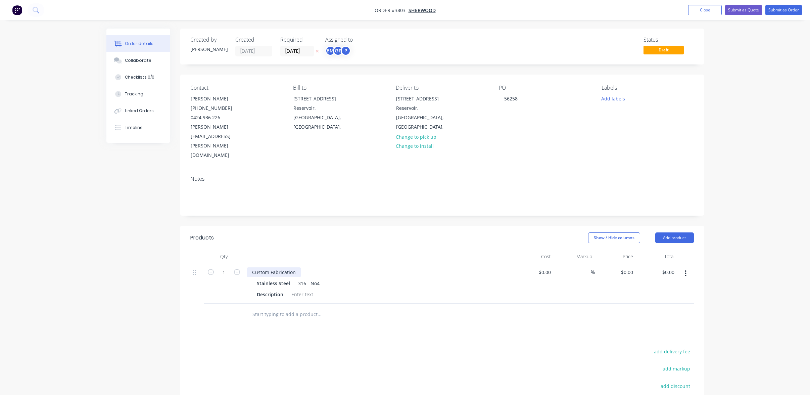
click at [266, 267] on div "Custom Fabrication" at bounding box center [274, 272] width 54 height 10
paste div
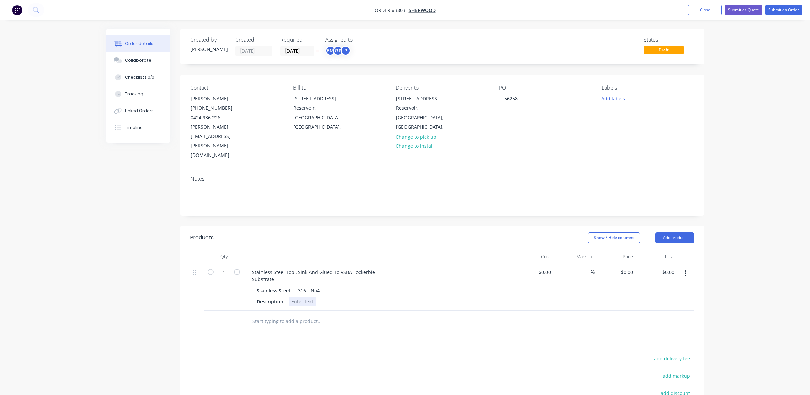
click at [302, 297] on div at bounding box center [302, 302] width 27 height 10
click at [341, 53] on div "GS" at bounding box center [338, 51] width 10 height 10
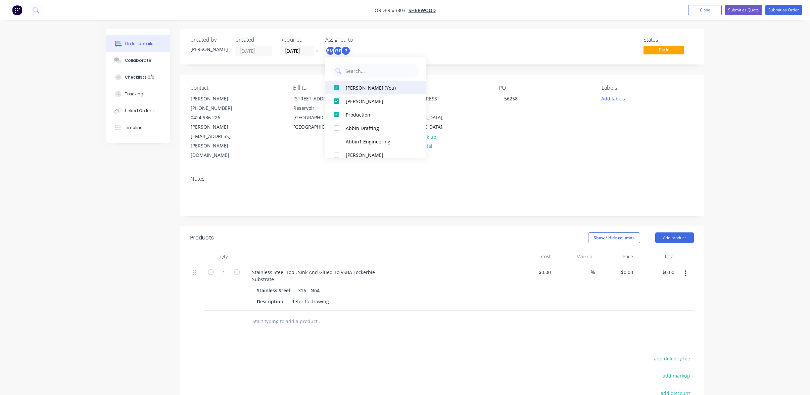
click at [348, 87] on div "Ben Muscari (You)" at bounding box center [379, 87] width 67 height 7
click at [466, 37] on div "Status Draft" at bounding box center [544, 47] width 302 height 20
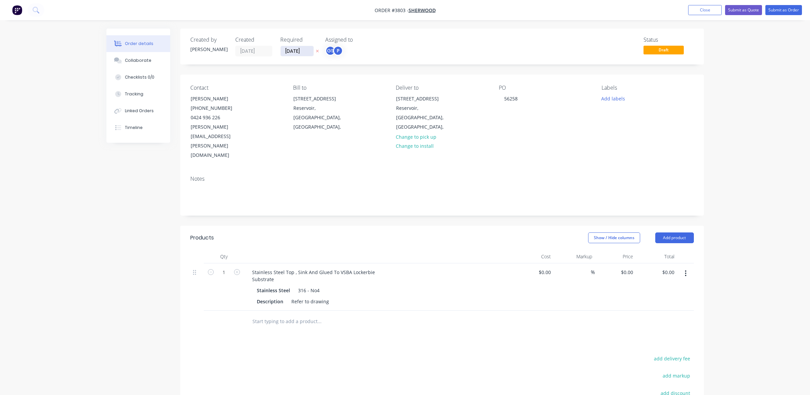
click at [300, 50] on input "13/08/25" at bounding box center [297, 51] width 33 height 10
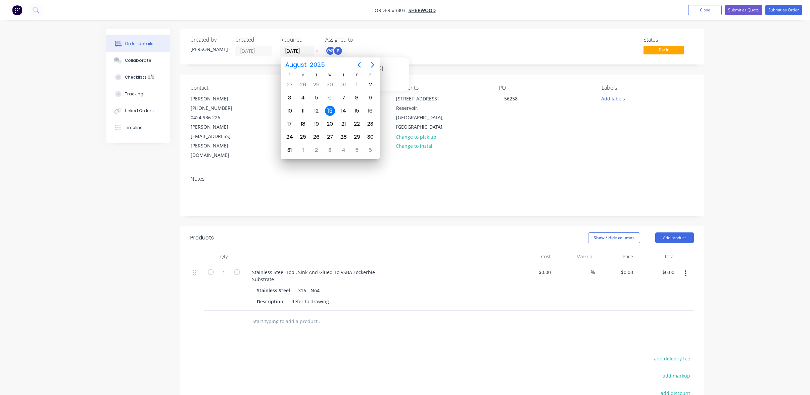
click at [333, 49] on div "P" at bounding box center [338, 51] width 10 height 10
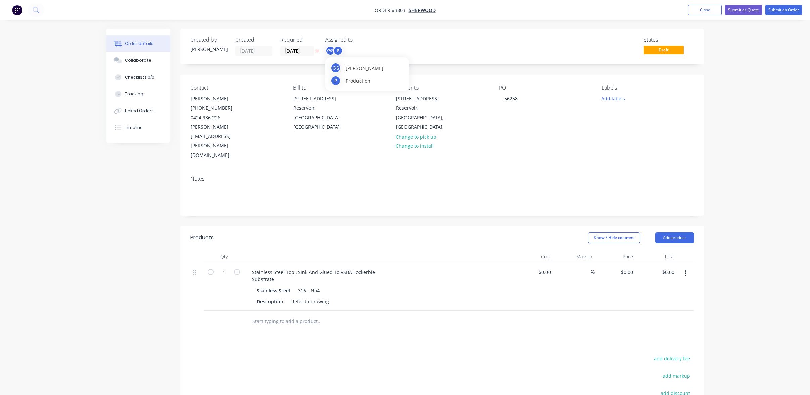
click at [335, 47] on div "P" at bounding box center [338, 51] width 10 height 10
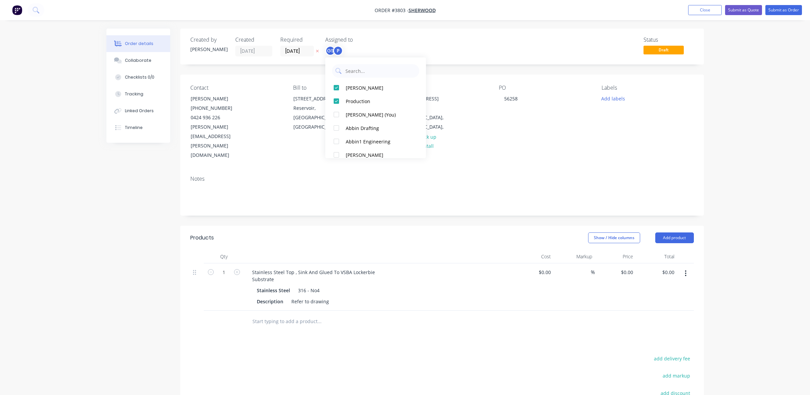
click at [402, 32] on div "Created by Joe Created 13/08/25 Required 13/08/25 Assigned to GS P Status Draft" at bounding box center [442, 47] width 524 height 36
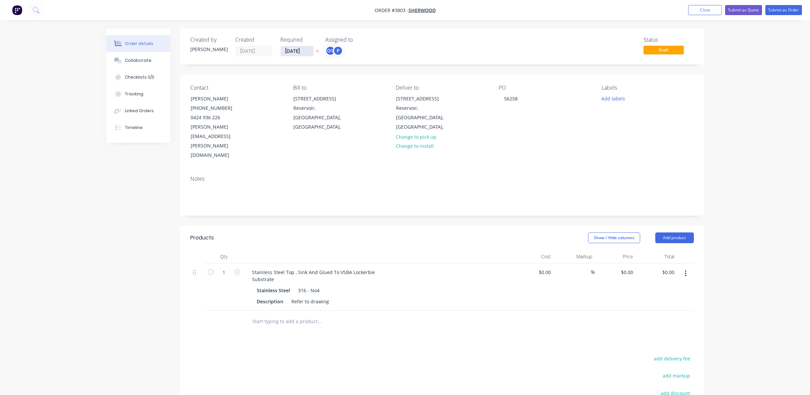
click at [297, 50] on input "13/08/25" at bounding box center [297, 51] width 33 height 10
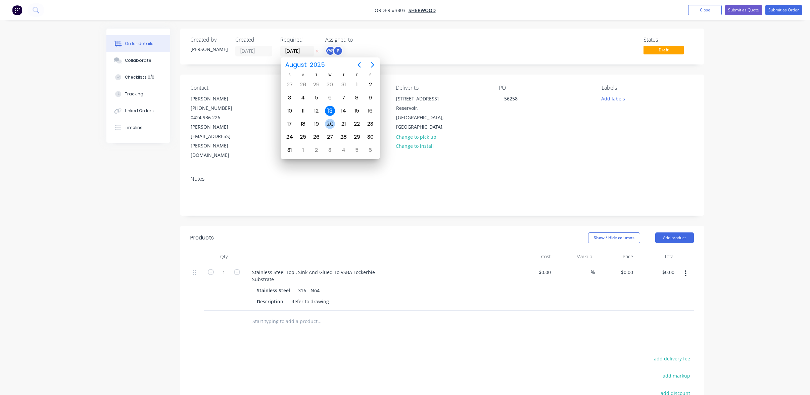
click at [329, 124] on div "20" at bounding box center [330, 124] width 10 height 10
type input "20/08/25"
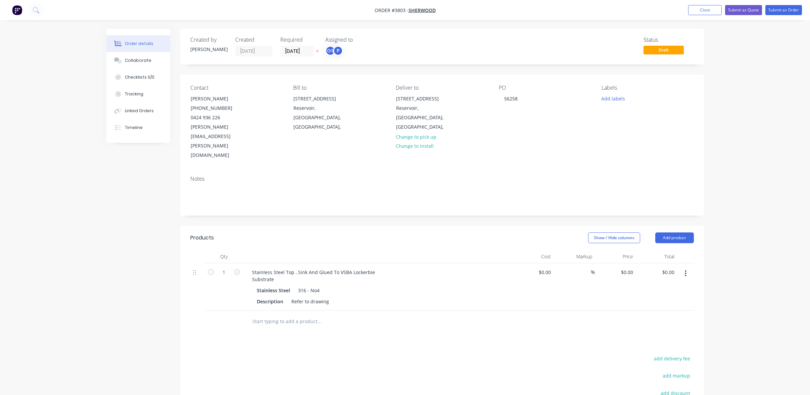
click at [456, 47] on div "Status Draft" at bounding box center [544, 47] width 302 height 20
click at [253, 267] on div "Stainless Steel Top , Sink And Glued To VSBA Lockerbie Substrate" at bounding box center [314, 275] width 134 height 17
click at [252, 267] on div "4mm Stainless Steel Top , Sink And Glued To VSBA Lockerbie Substrate" at bounding box center [320, 275] width 146 height 17
click at [299, 267] on div "40mm Stainless Steel Top , Sink And Glued To VSBA Lockerbie Substrate" at bounding box center [321, 275] width 149 height 17
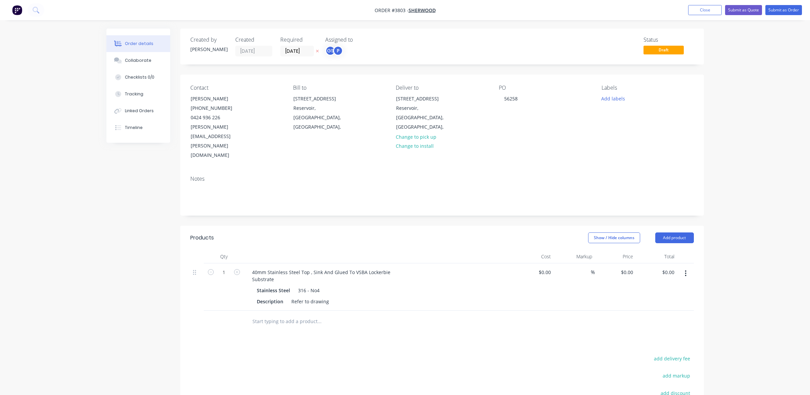
click at [435, 308] on div "Products Show / Hide columns Add product Qty Cost Markup Price Total 1 40mm Sta…" at bounding box center [442, 360] width 524 height 268
click at [621, 99] on button "Add labels" at bounding box center [613, 98] width 31 height 9
click at [635, 172] on div "A1-Cutting (Saw)" at bounding box center [639, 171] width 38 height 7
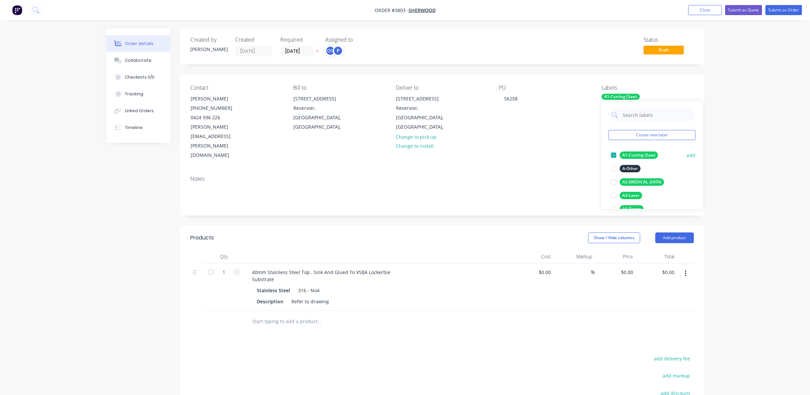
click at [637, 159] on button "A1-Cutting (Saw)" at bounding box center [634, 154] width 52 height 9
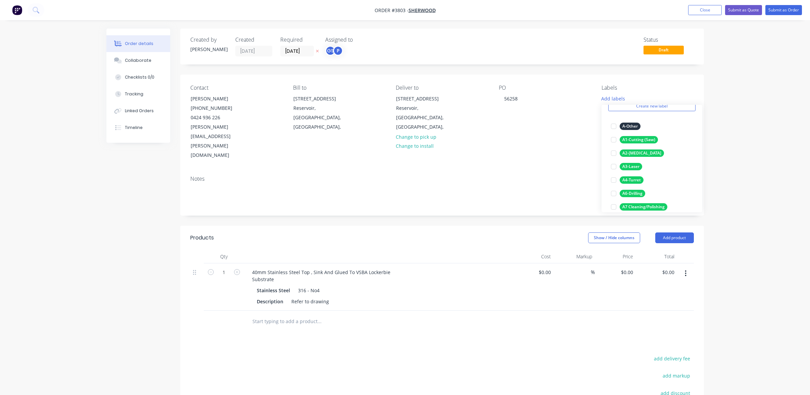
scroll to position [67, 0]
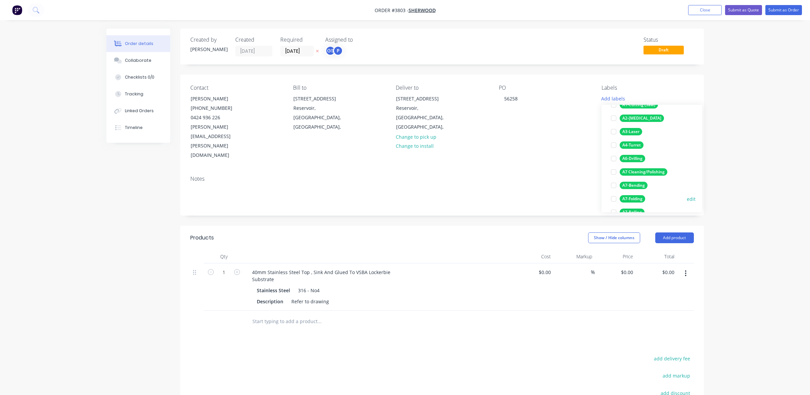
click at [634, 195] on div "A7-Folding" at bounding box center [633, 198] width 26 height 7
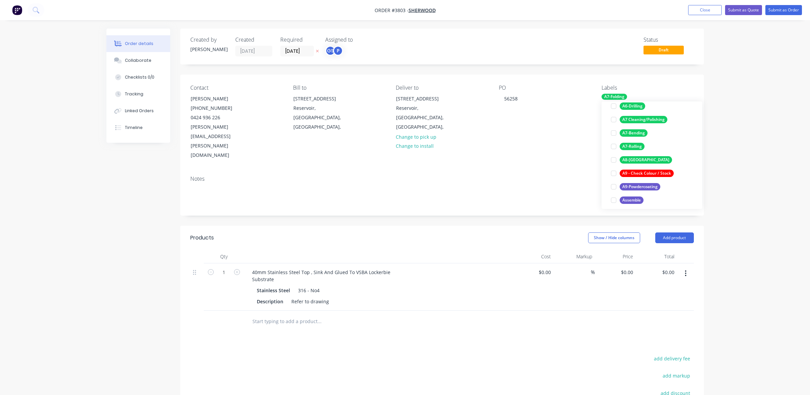
scroll to position [134, 0]
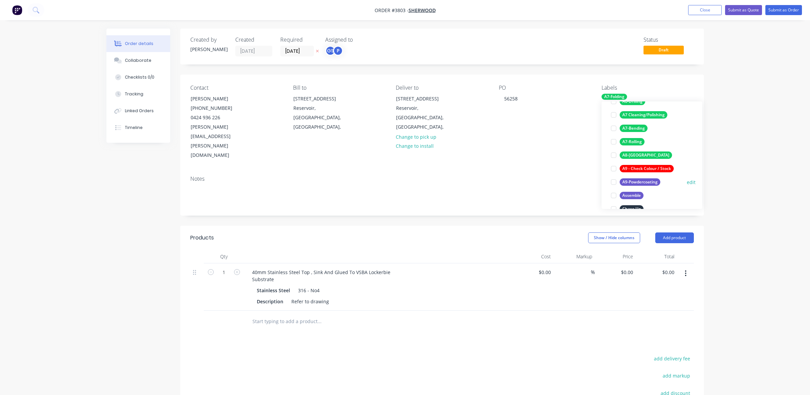
click at [638, 182] on div "A9-Powdercoating" at bounding box center [640, 181] width 41 height 7
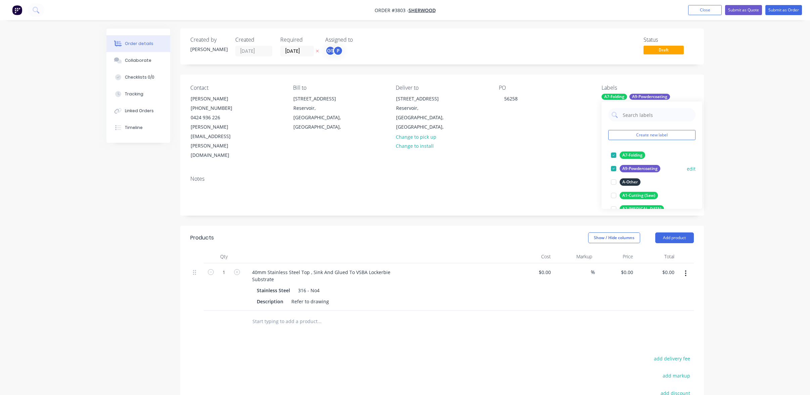
click at [638, 167] on div "A9-Powdercoating" at bounding box center [640, 168] width 41 height 7
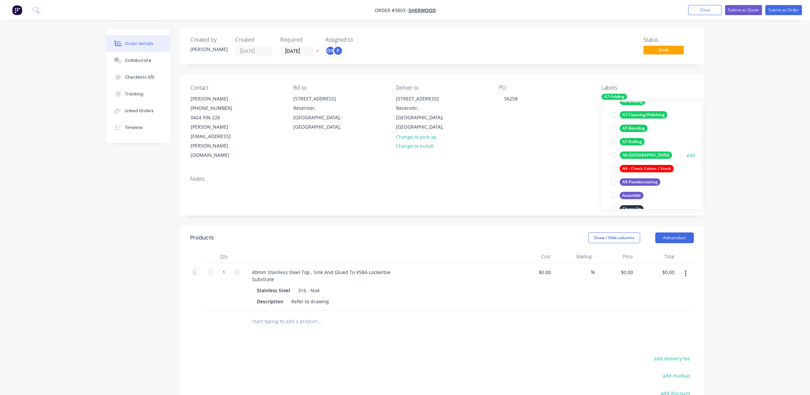
click at [637, 152] on div "A8-Welding" at bounding box center [646, 154] width 52 height 7
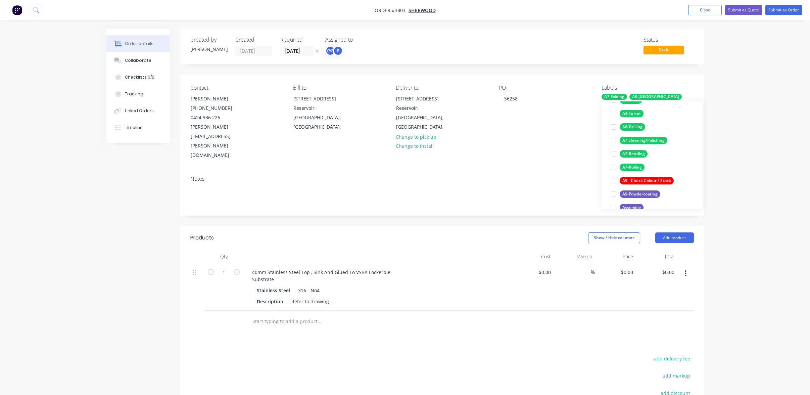
scroll to position [134, 0]
click at [730, 172] on div "Order details Collaborate Checklists 0/0 Tracking Linked Orders Timeline Order …" at bounding box center [405, 252] width 810 height 504
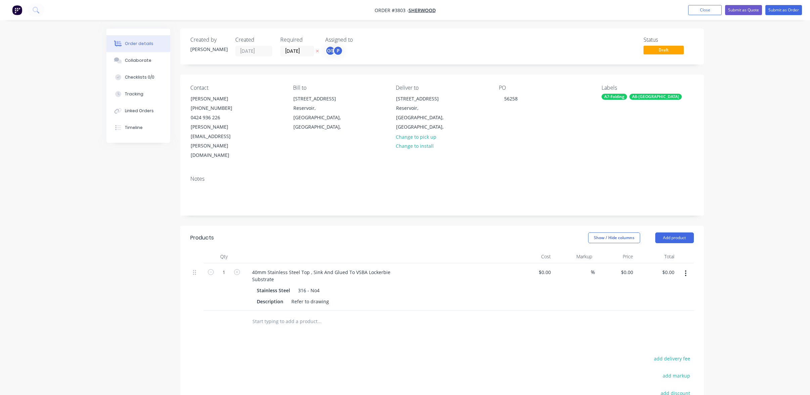
click at [631, 98] on div "A8-Welding" at bounding box center [656, 97] width 52 height 6
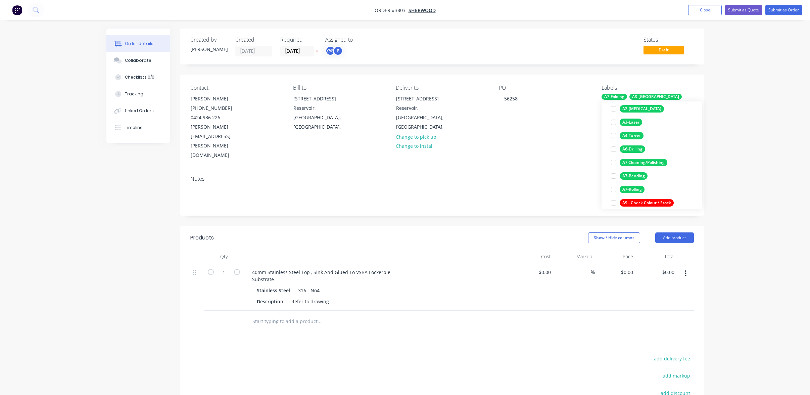
scroll to position [101, 0]
click at [652, 165] on div "A7 Cleaning/Polishing" at bounding box center [644, 161] width 48 height 7
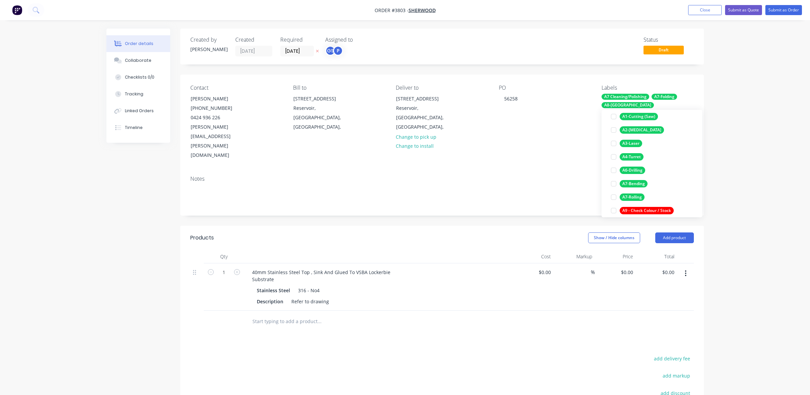
scroll to position [0, 0]
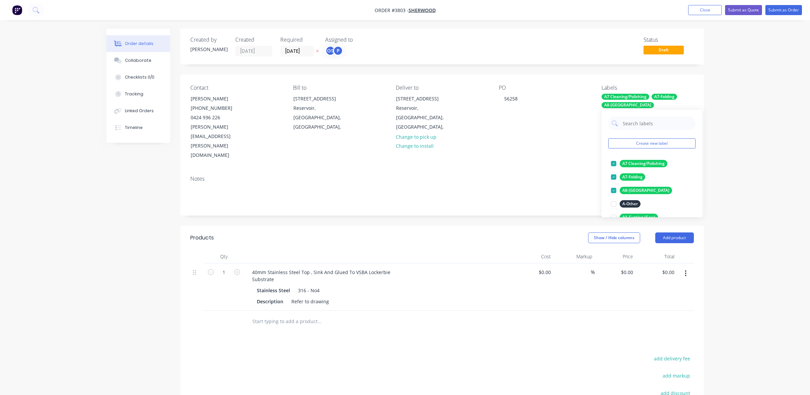
click at [740, 165] on div "Order details Collaborate Checklists 0/0 Tracking Linked Orders Timeline Order …" at bounding box center [405, 252] width 810 height 504
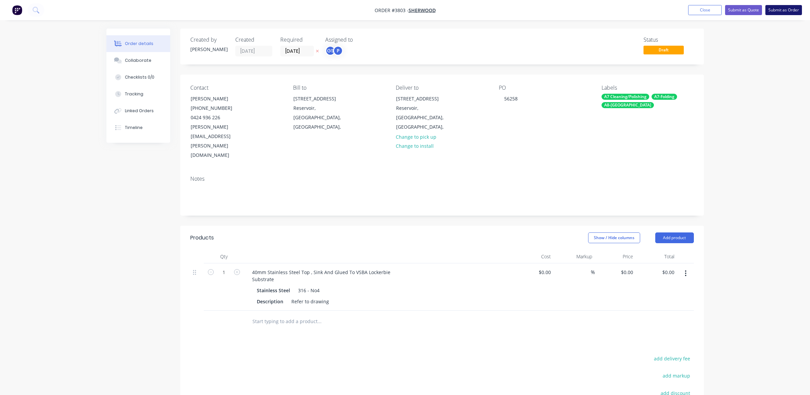
click at [774, 11] on button "Submit as Order" at bounding box center [784, 10] width 37 height 10
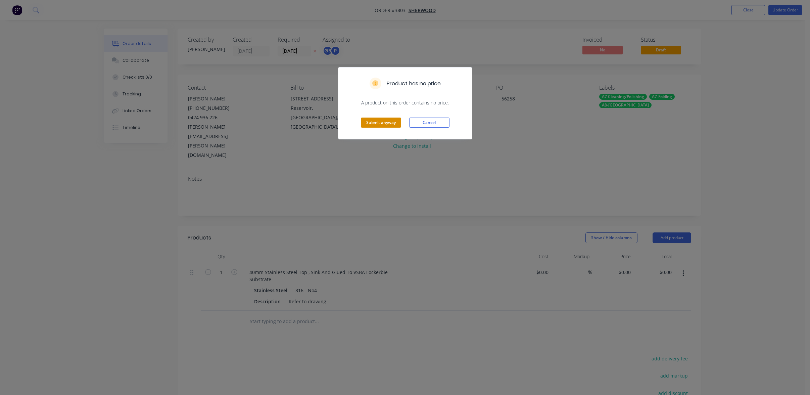
click at [362, 120] on button "Submit anyway" at bounding box center [381, 123] width 40 height 10
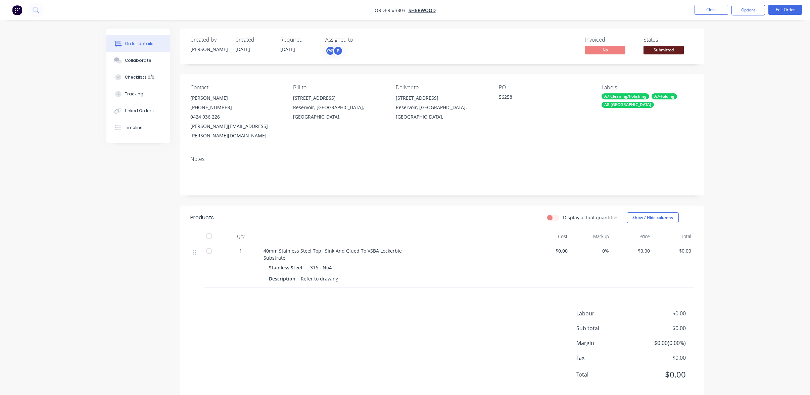
click at [660, 47] on span "Submitted" at bounding box center [664, 50] width 40 height 8
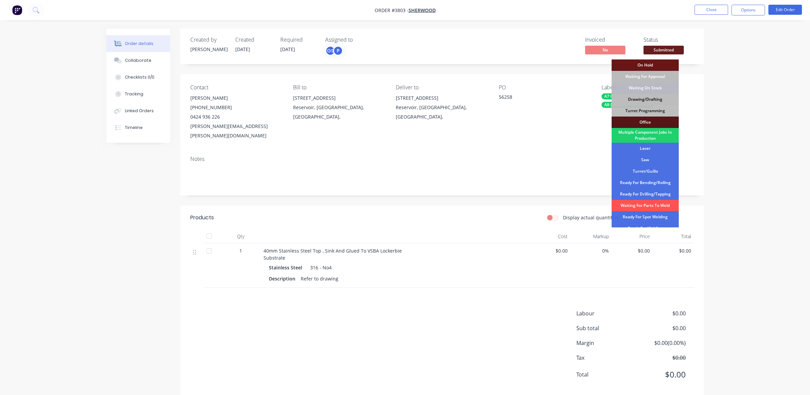
click at [653, 98] on div "Drawing/Drafting" at bounding box center [645, 99] width 67 height 11
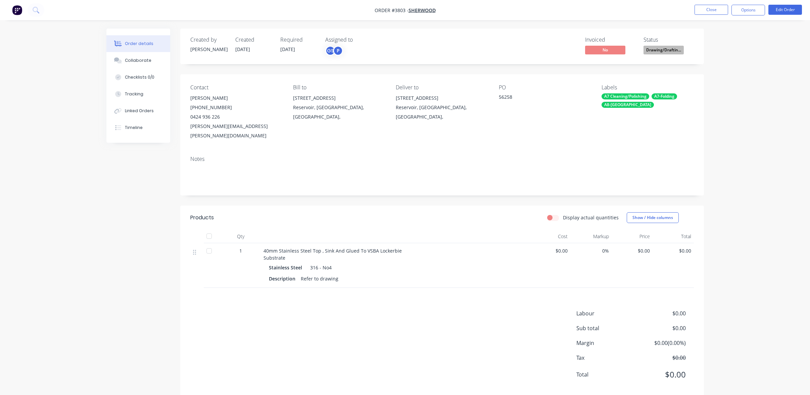
click at [749, 50] on div "Order details Collaborate Checklists 0/0 Tracking Linked Orders Timeline Order …" at bounding box center [405, 203] width 810 height 407
click at [746, 10] on button "Options" at bounding box center [749, 10] width 34 height 11
click at [713, 80] on div "Work Order" at bounding box center [728, 81] width 62 height 10
click at [724, 64] on div "Without pricing" at bounding box center [728, 68] width 62 height 10
click at [54, 185] on div "Order details Collaborate Checklists 0/0 Tracking Linked Orders Timeline Order …" at bounding box center [405, 203] width 810 height 407
